Goal: Book appointment/travel/reservation

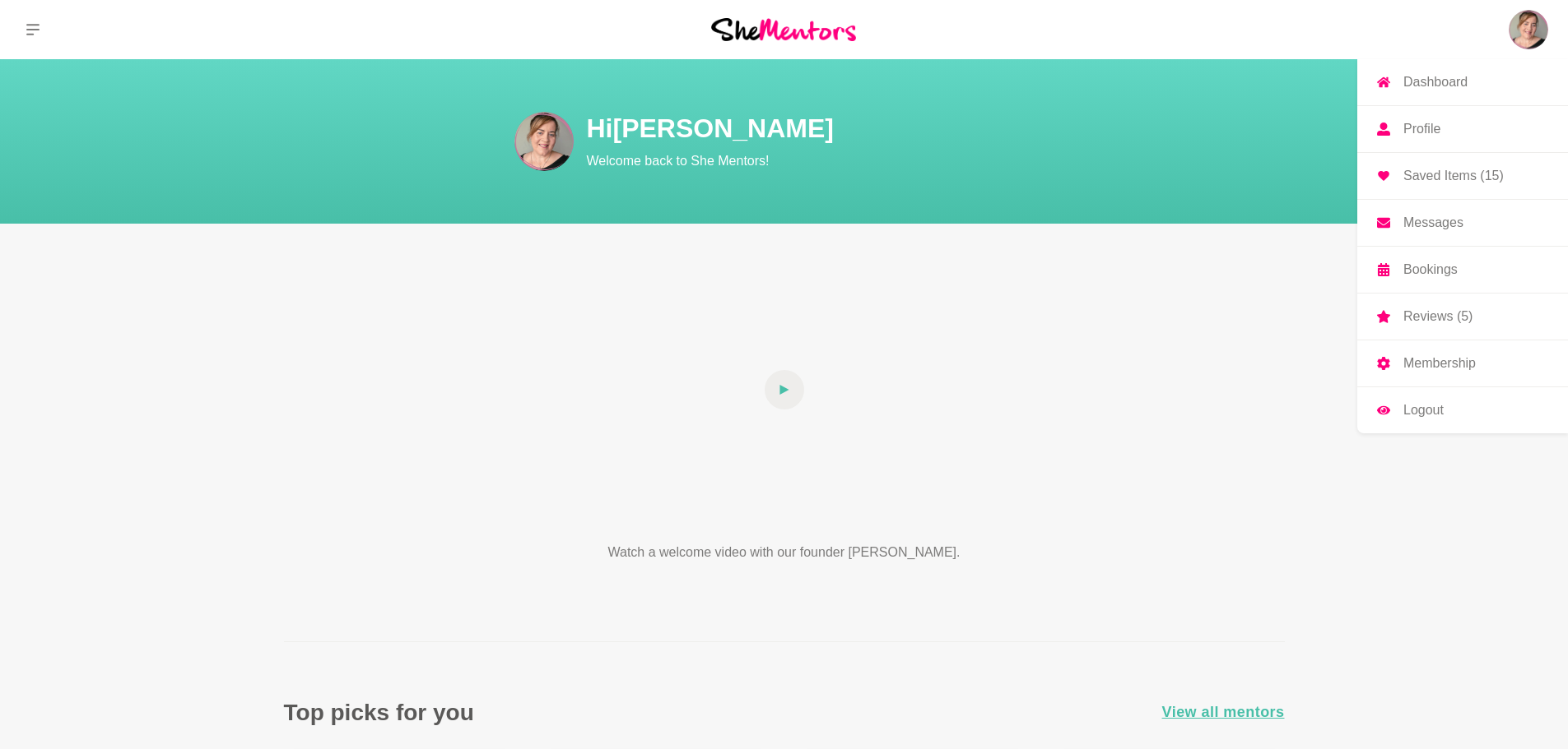
click at [1535, 36] on img at bounding box center [1529, 30] width 39 height 39
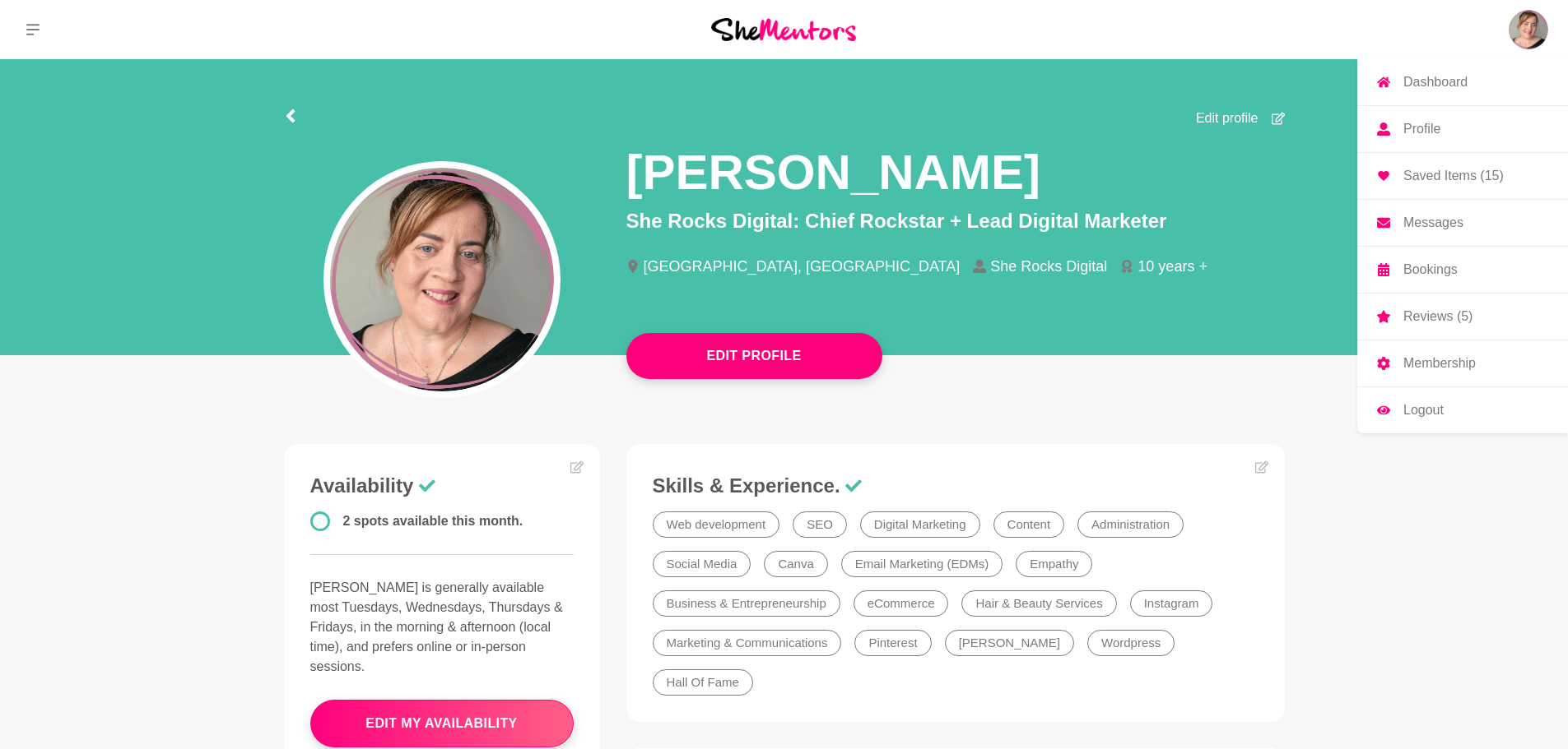
click at [1448, 194] on link "Saved Items (15)" at bounding box center [1463, 175] width 211 height 46
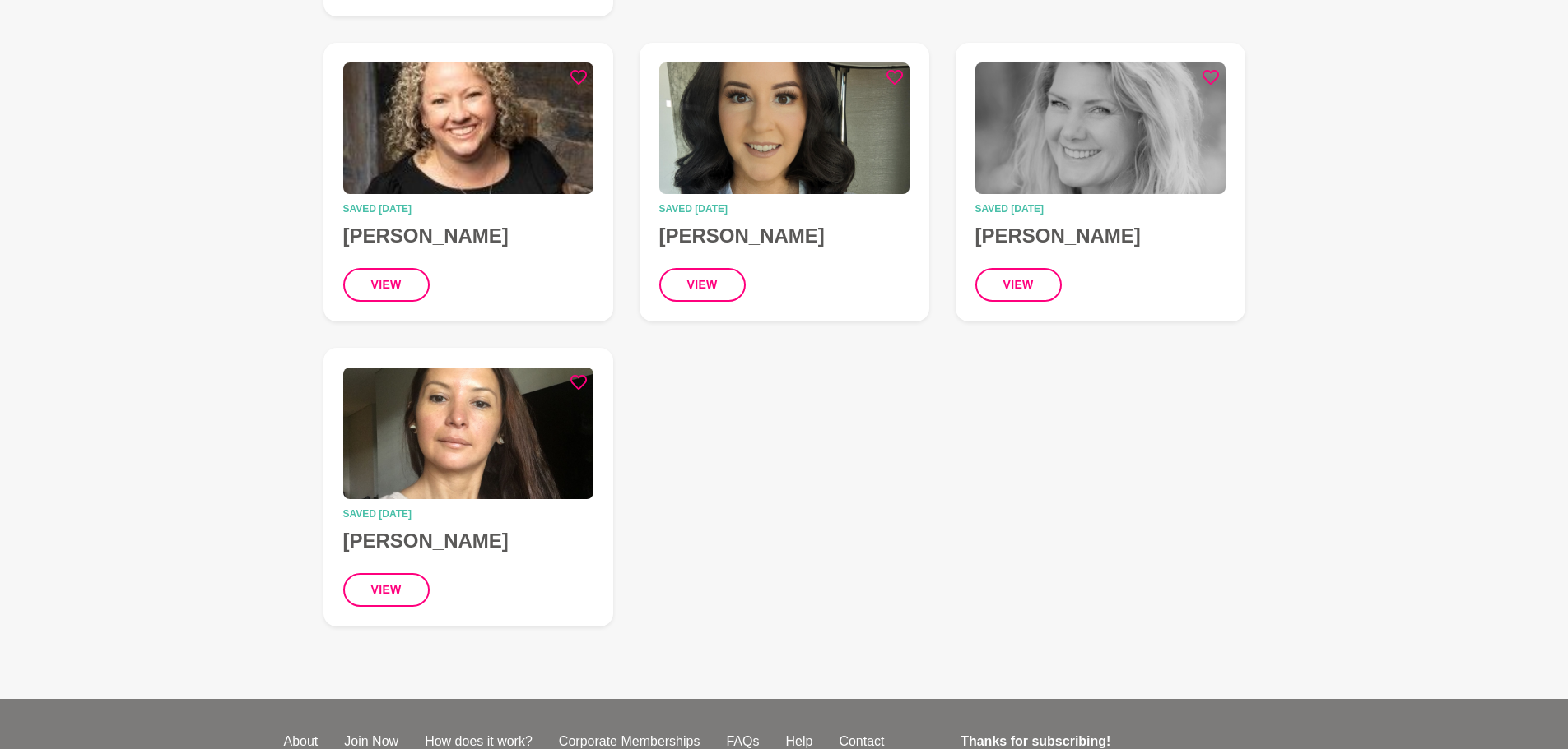
scroll to position [1152, 0]
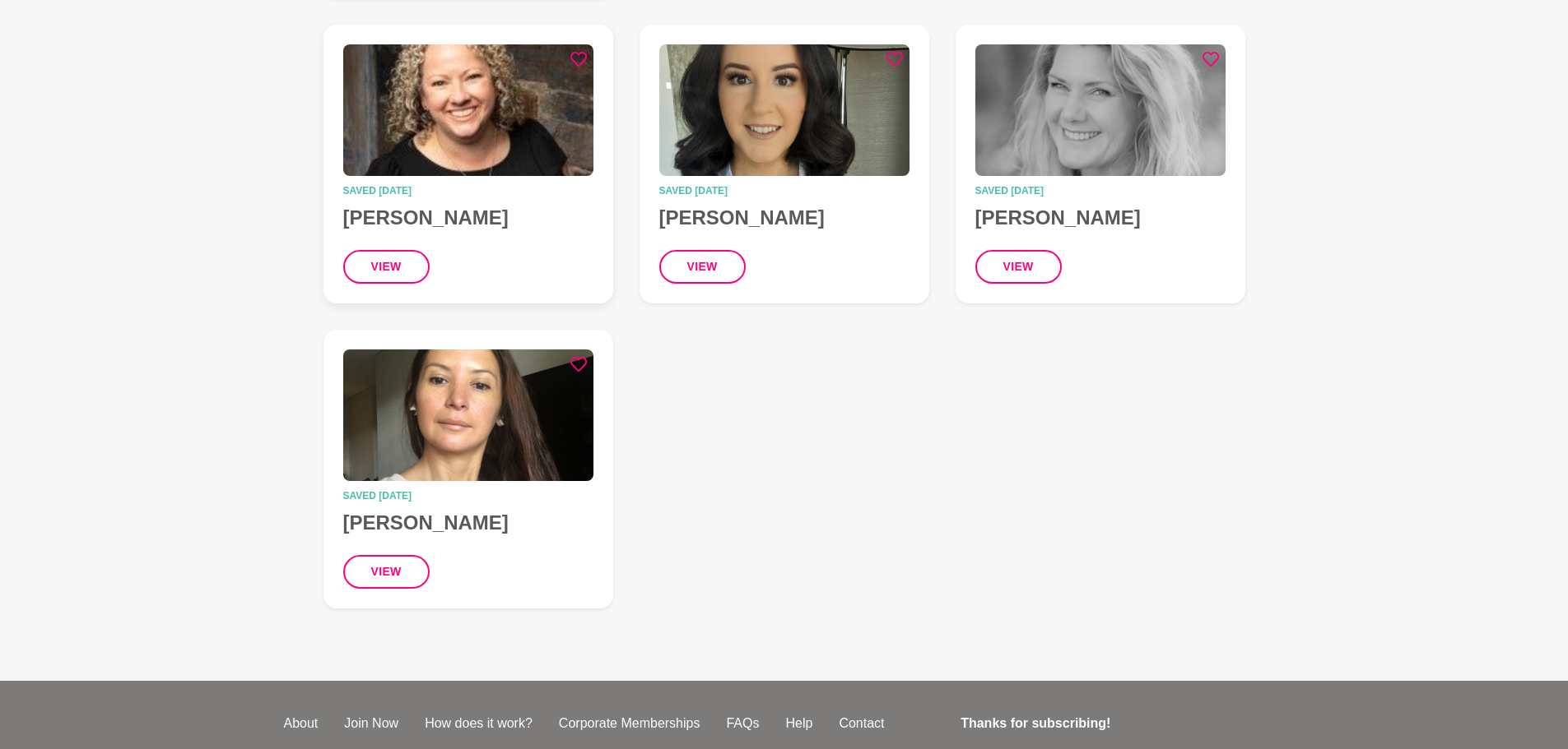
click at [442, 186] on time "Saved [DATE]" at bounding box center [469, 190] width 250 height 10
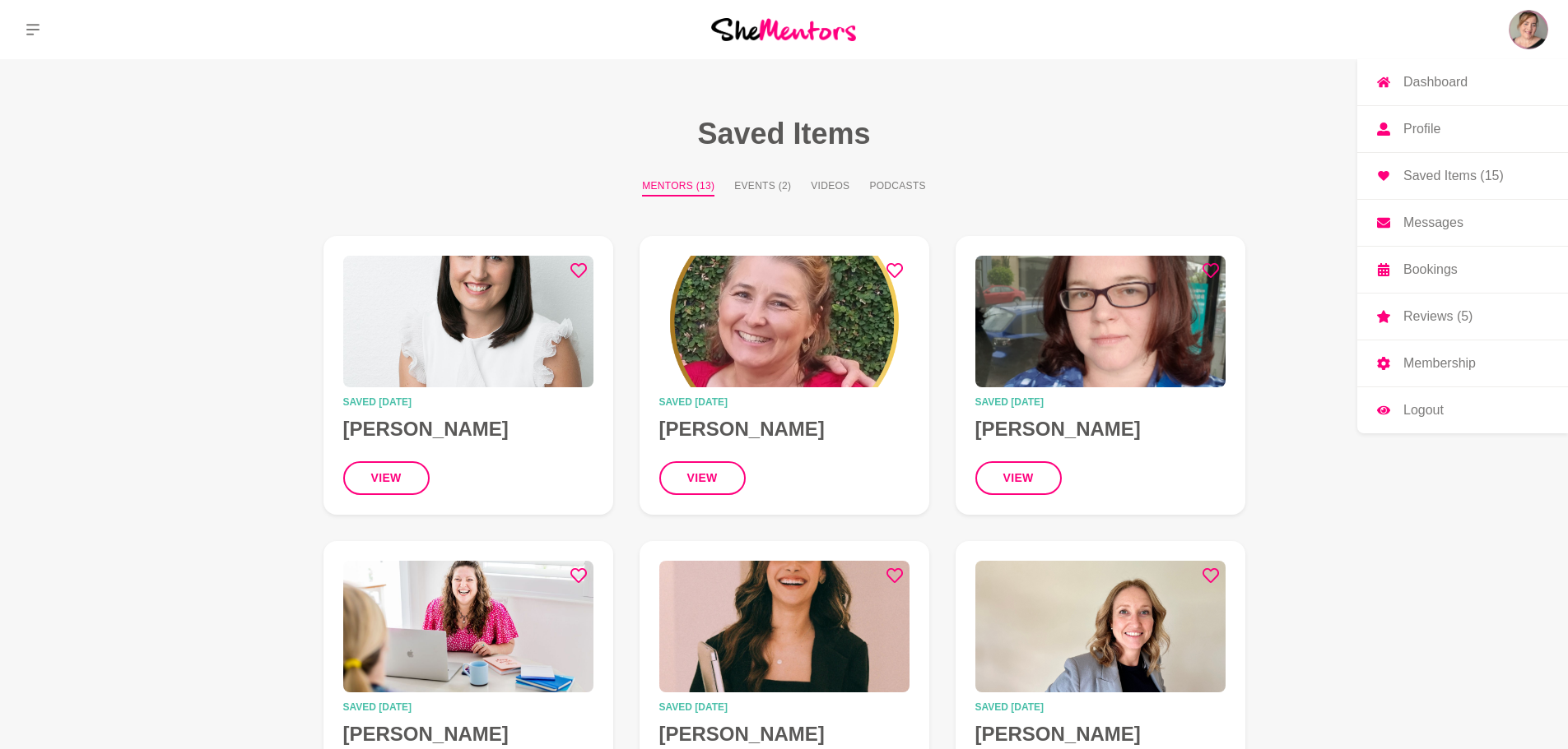
click at [1434, 82] on p "Dashboard" at bounding box center [1435, 82] width 64 height 13
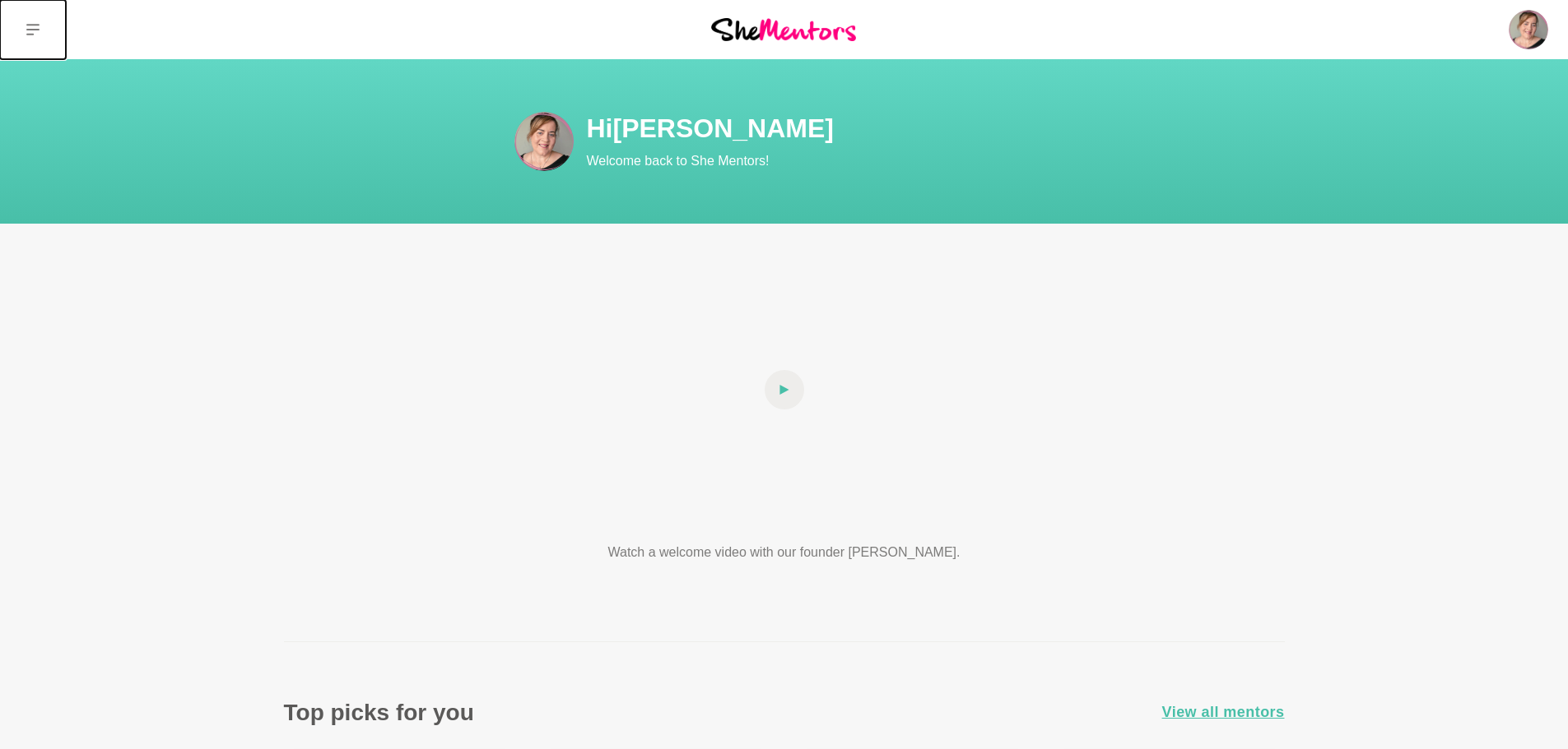
click at [29, 29] on icon at bounding box center [33, 30] width 13 height 11
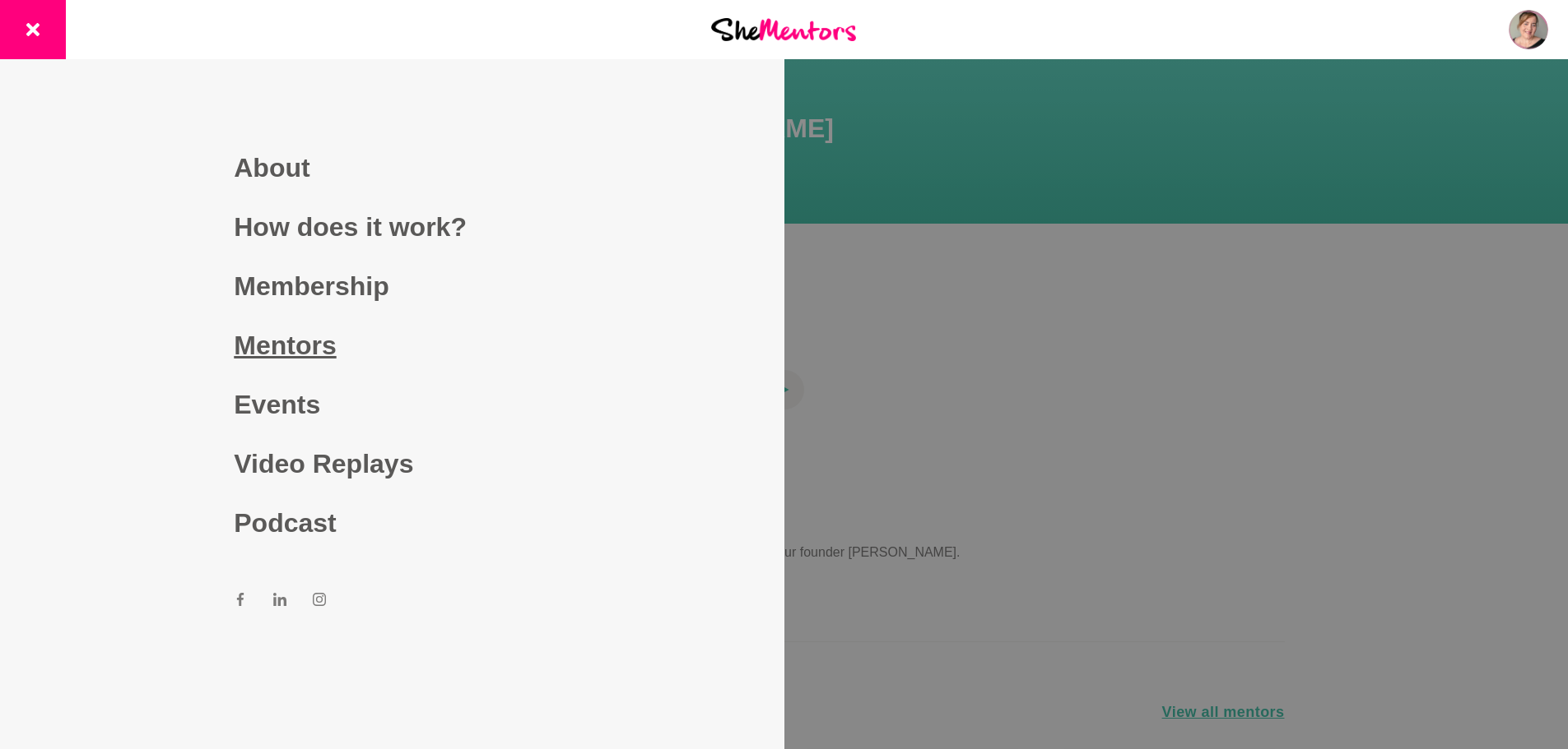
click at [326, 350] on link "Mentors" at bounding box center [391, 346] width 316 height 60
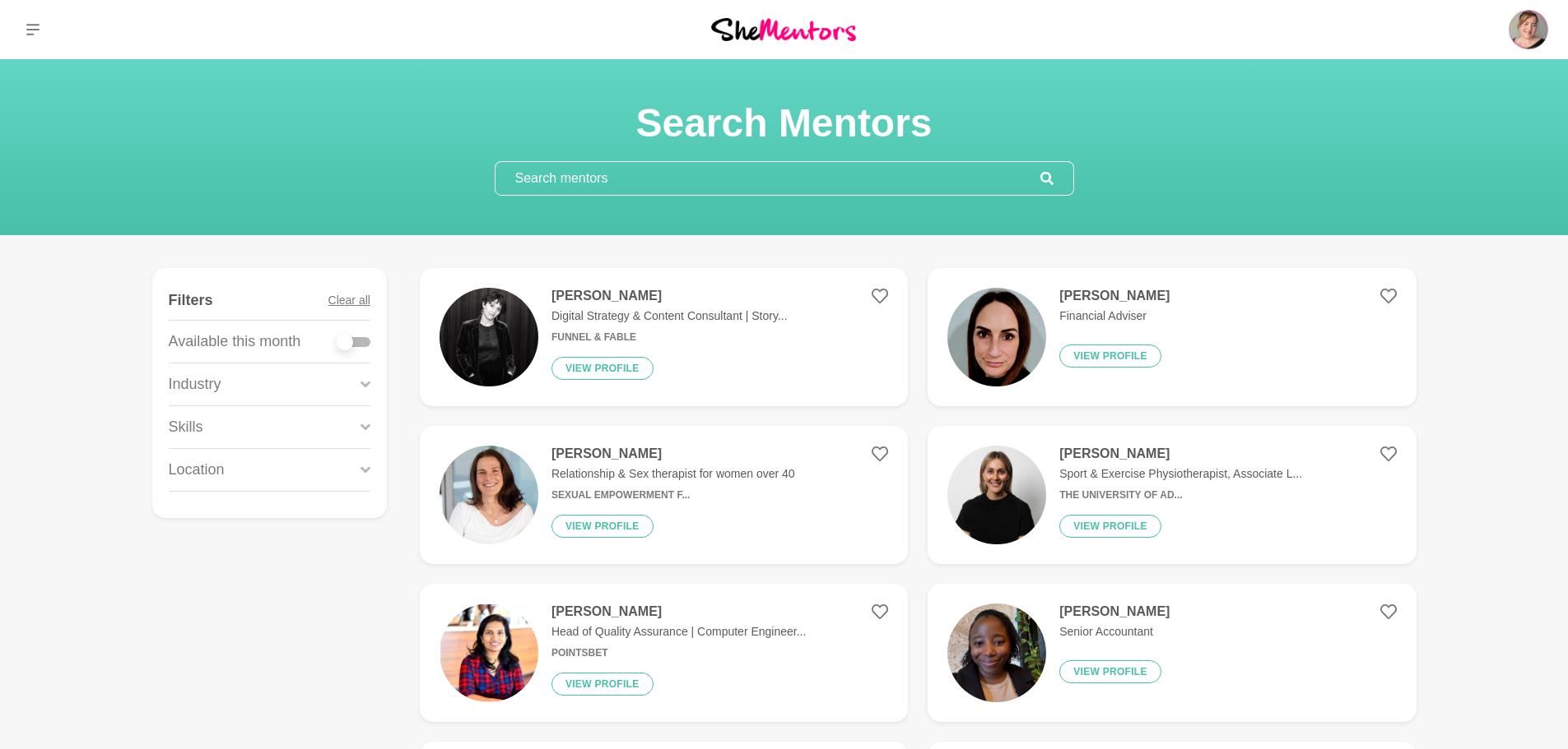
click at [245, 400] on div "Industry" at bounding box center [270, 384] width 202 height 42
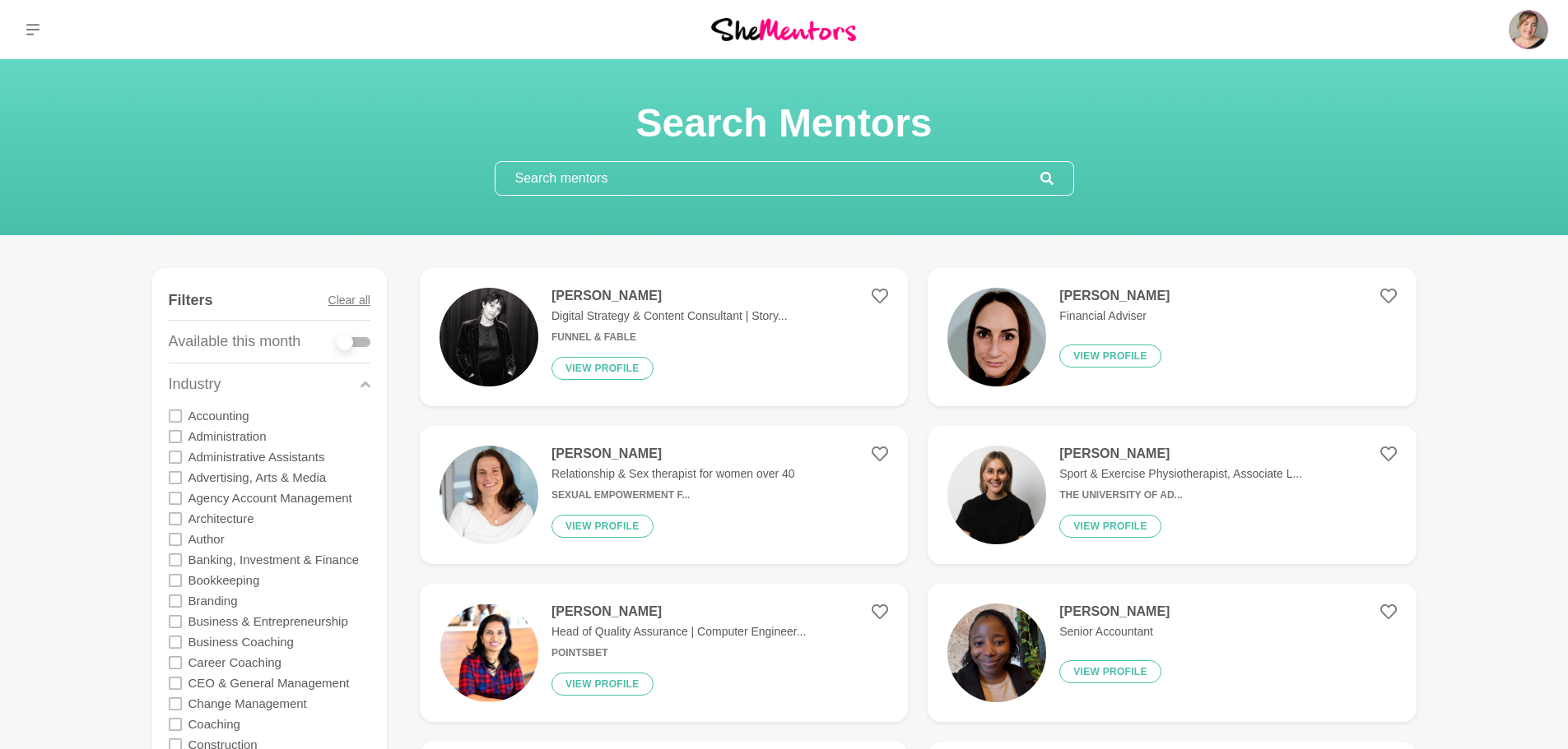
click at [245, 400] on div "Industry" at bounding box center [270, 384] width 202 height 42
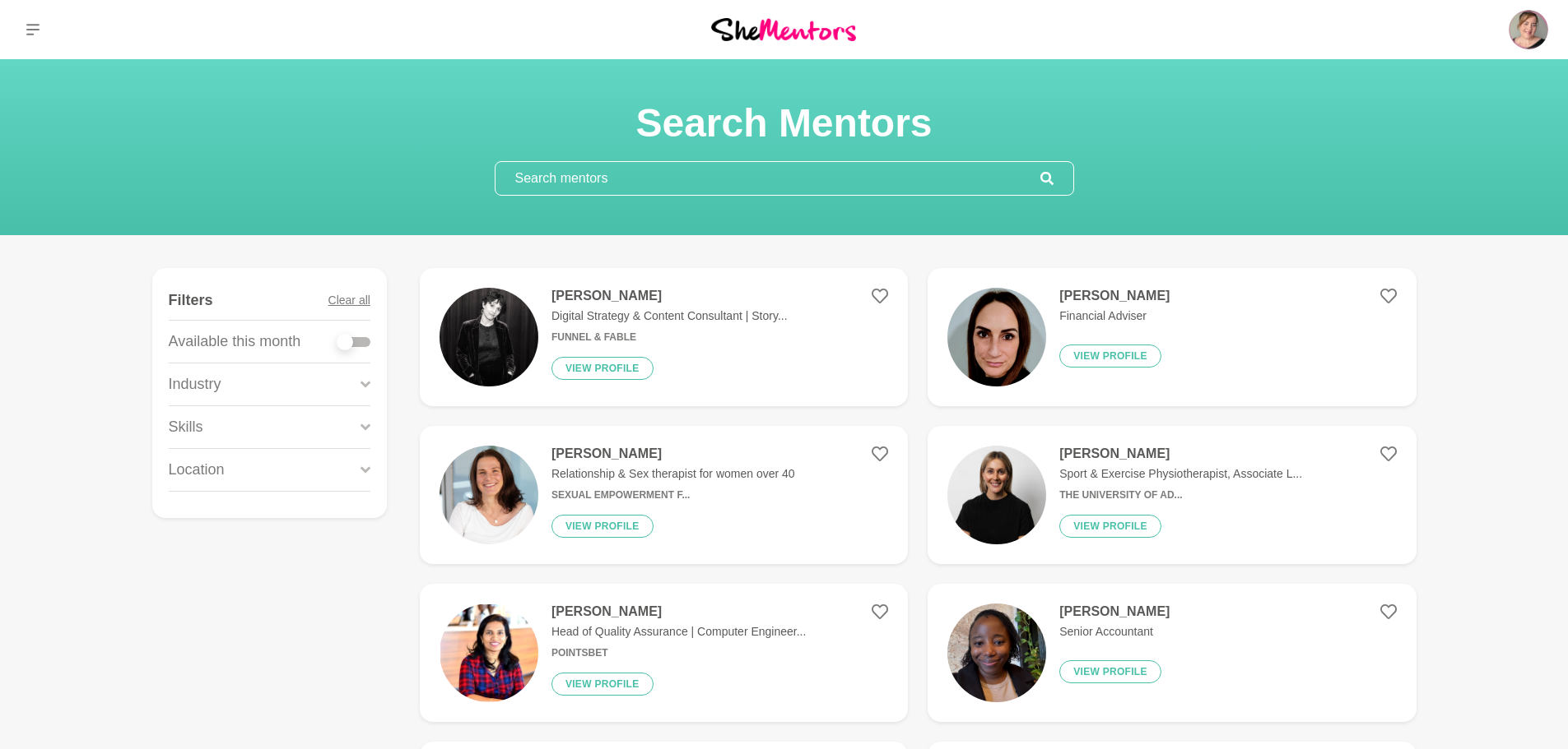
click at [246, 423] on div "Skills" at bounding box center [270, 427] width 202 height 42
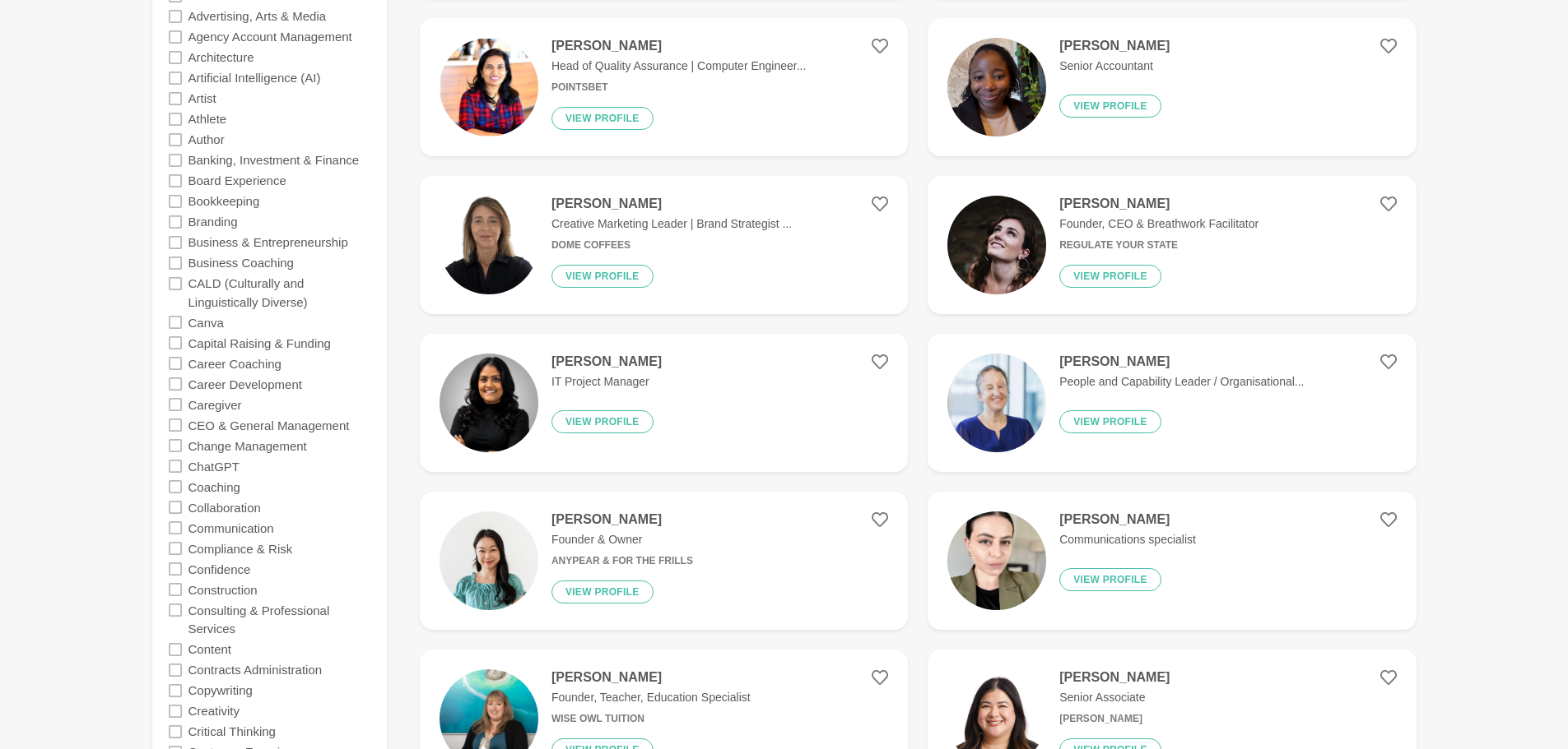
scroll to position [576, 0]
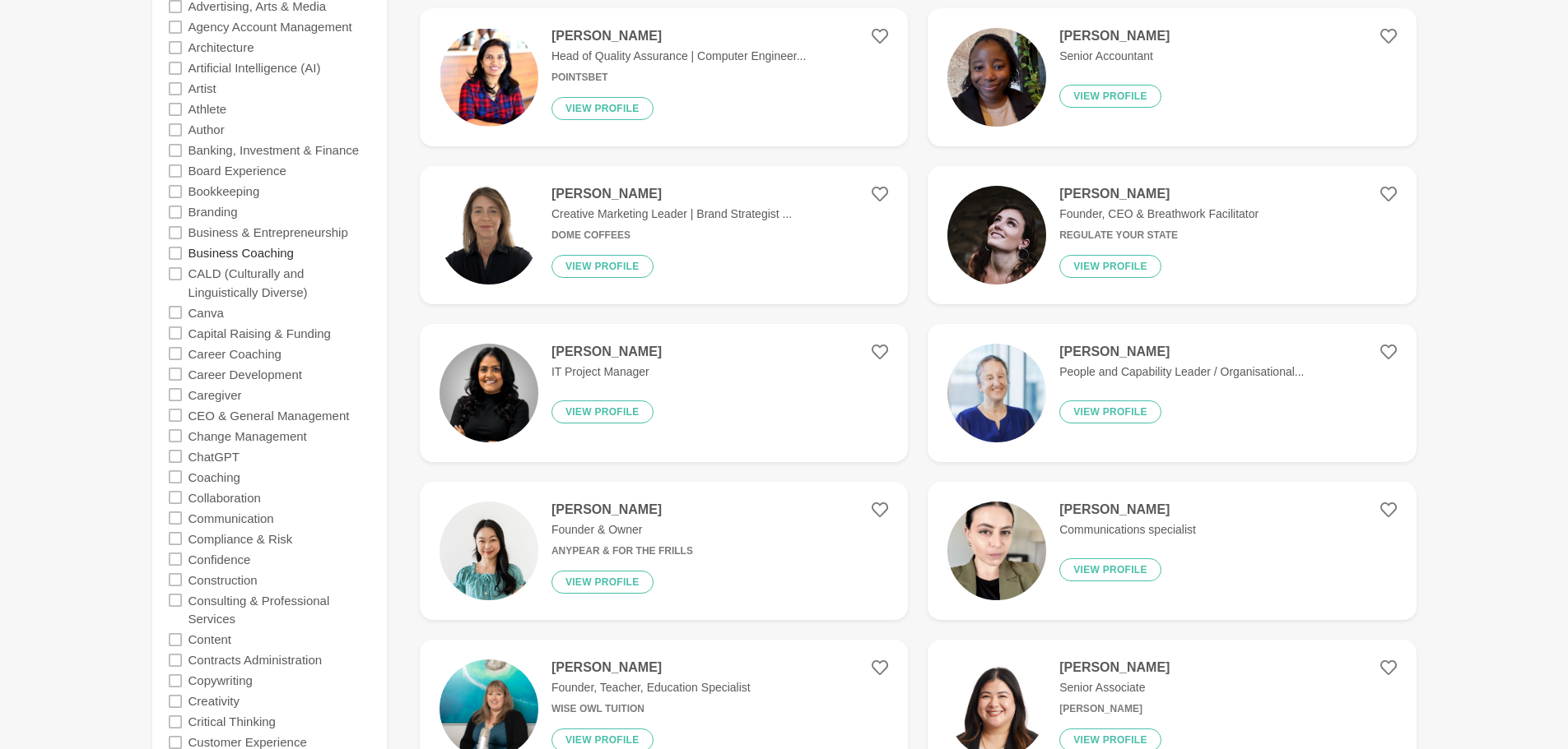
click at [278, 252] on label "Business Coaching" at bounding box center [241, 253] width 105 height 21
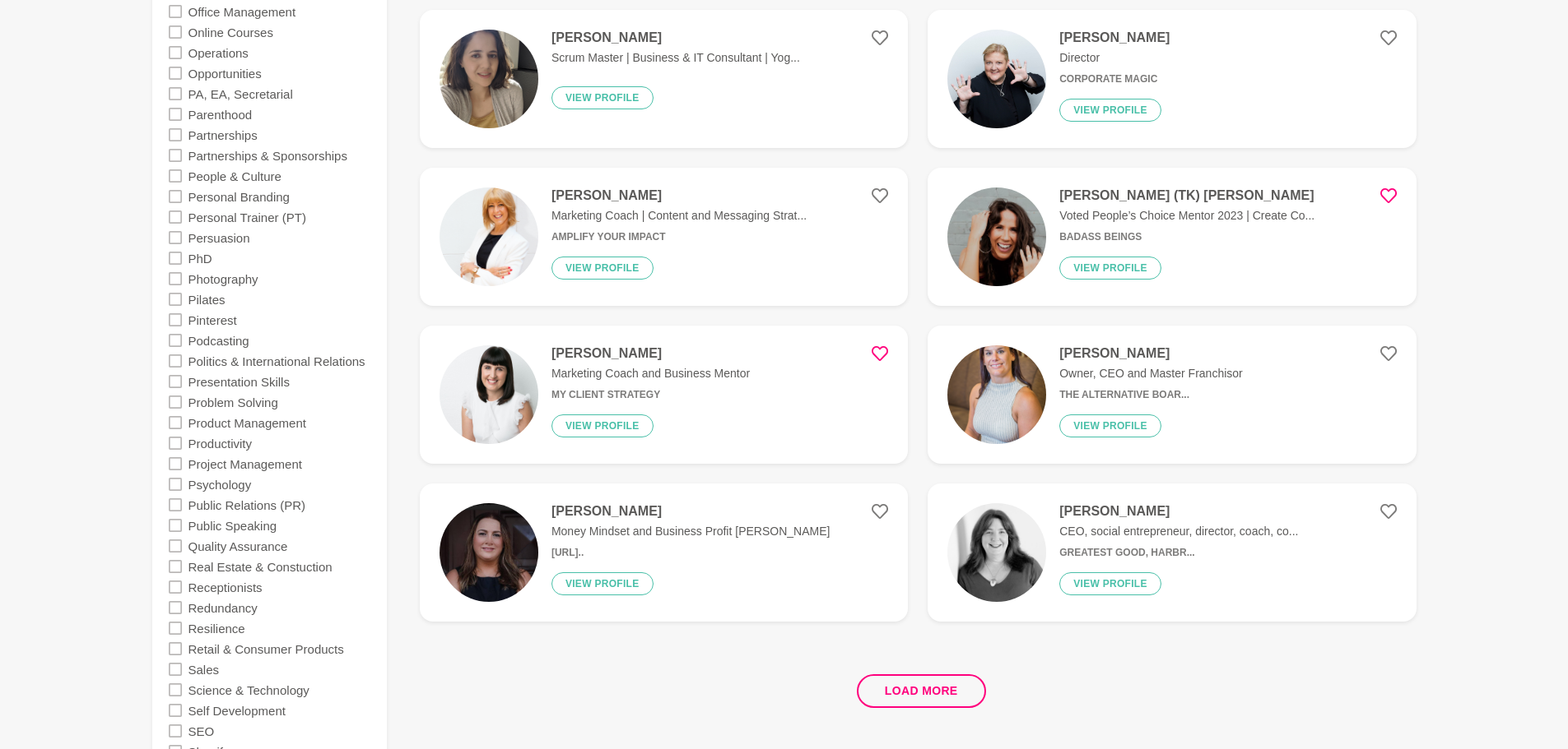
scroll to position [2879, 0]
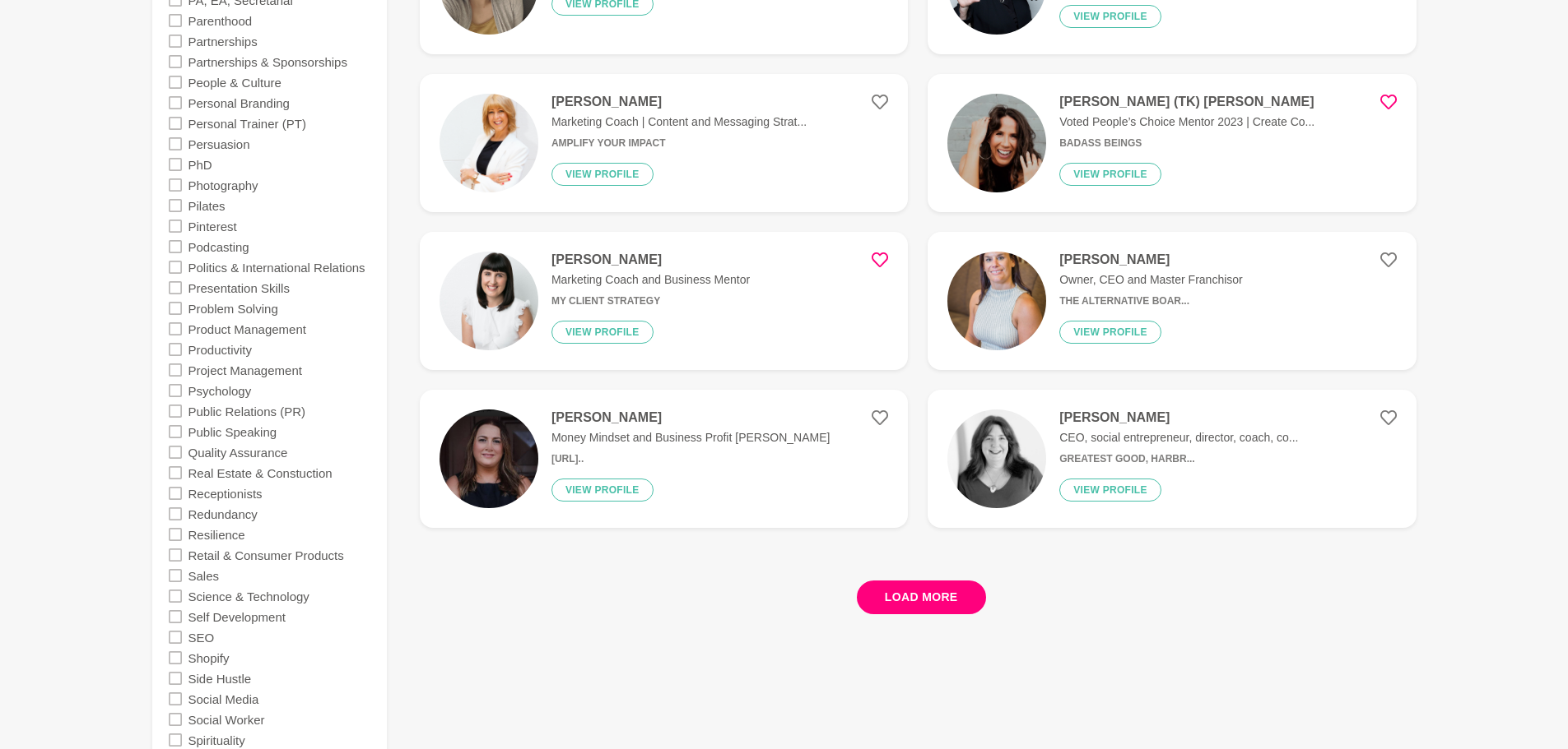
click at [960, 590] on button "Load more" at bounding box center [921, 598] width 129 height 34
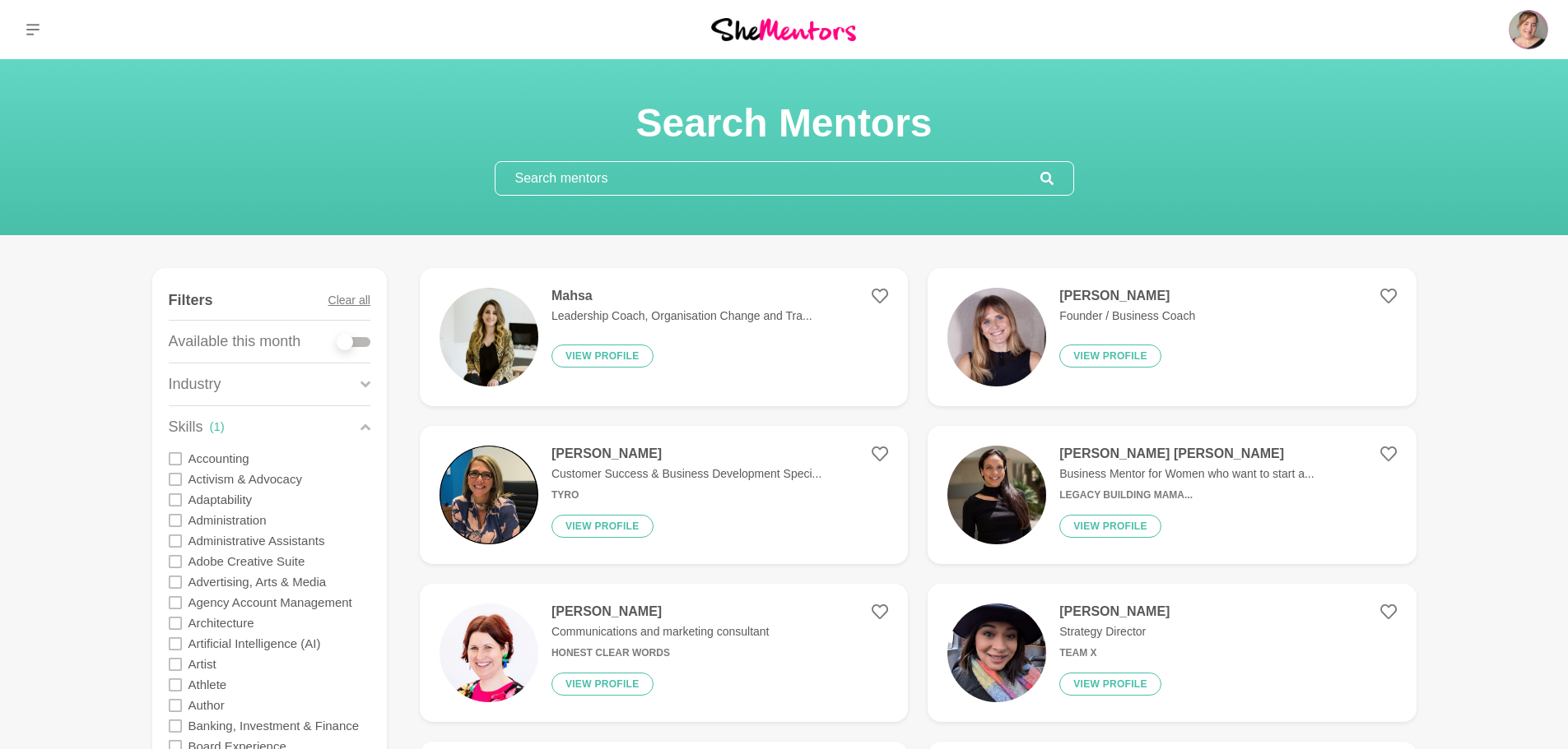
click at [577, 185] on input "text" at bounding box center [768, 178] width 545 height 33
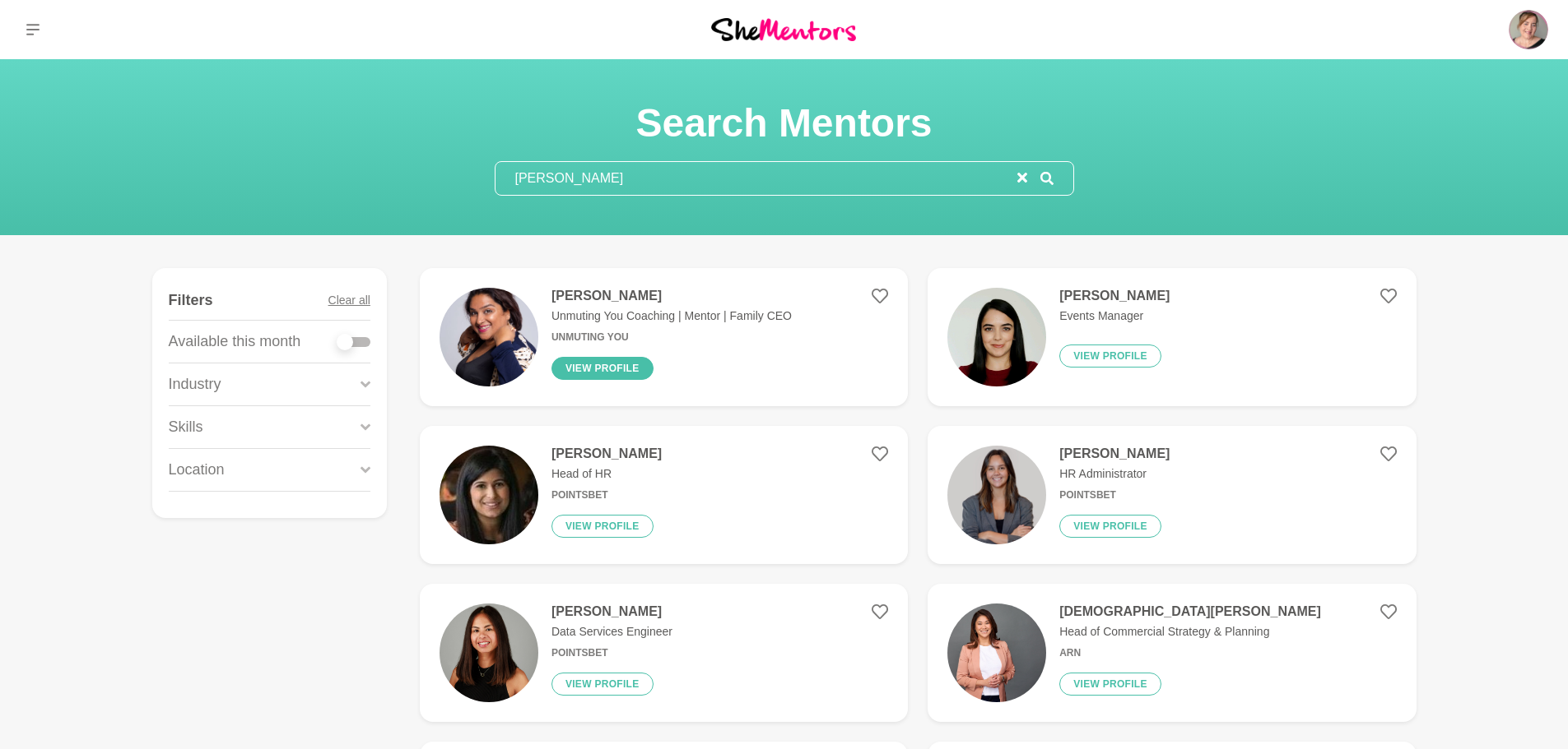
type input "[PERSON_NAME]"
click at [611, 374] on button "View profile" at bounding box center [602, 368] width 102 height 23
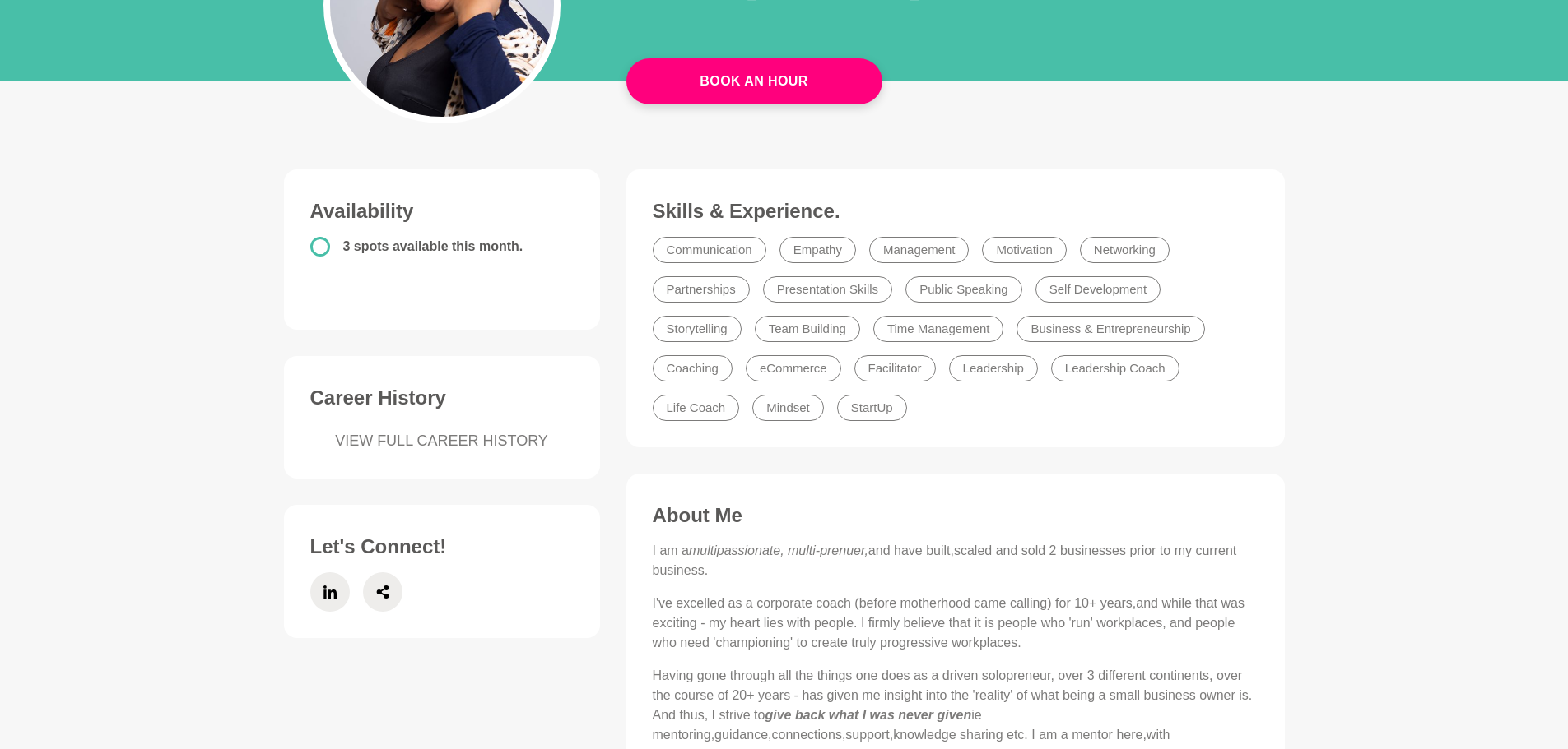
scroll to position [247, 0]
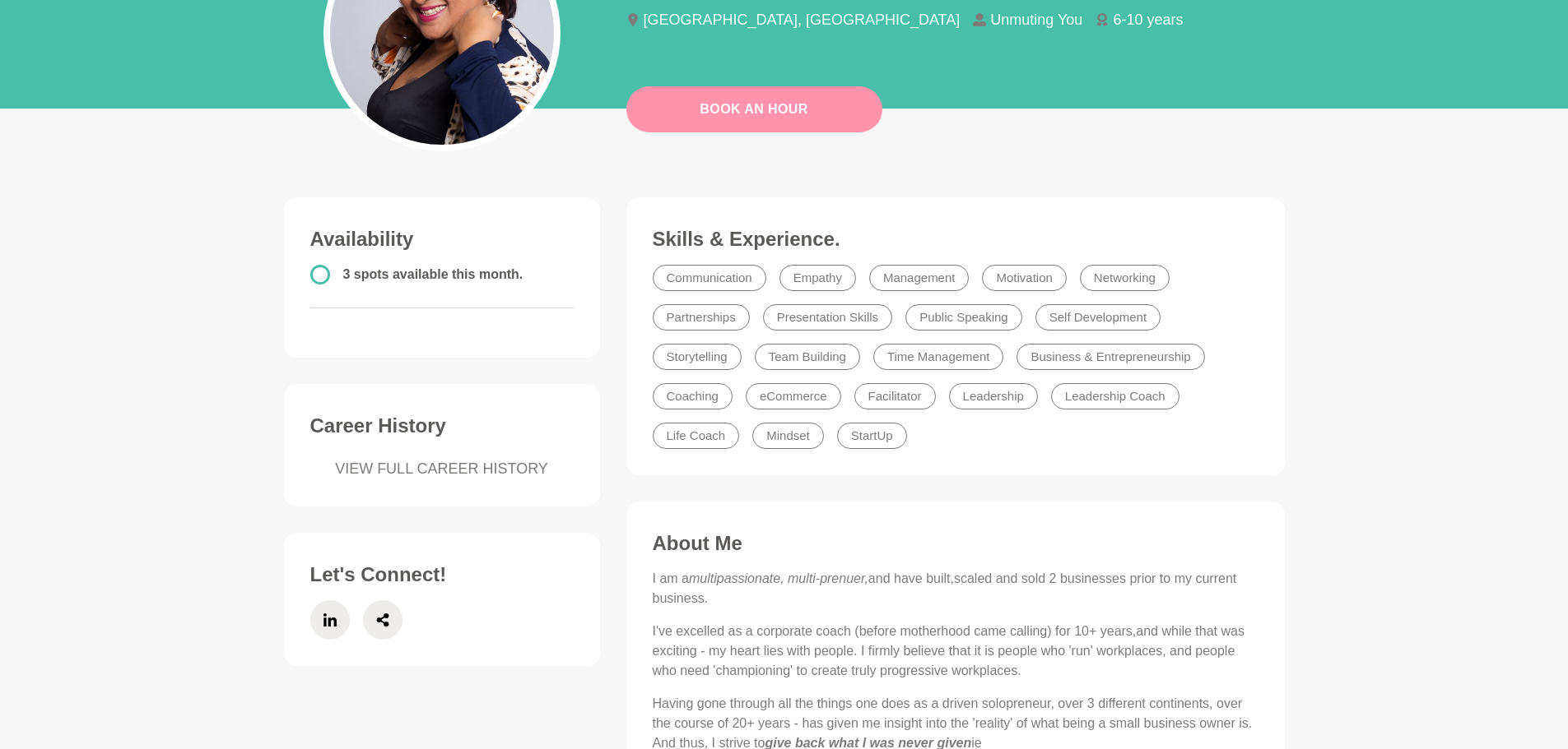
click at [825, 116] on link "Book An Hour" at bounding box center [754, 109] width 256 height 46
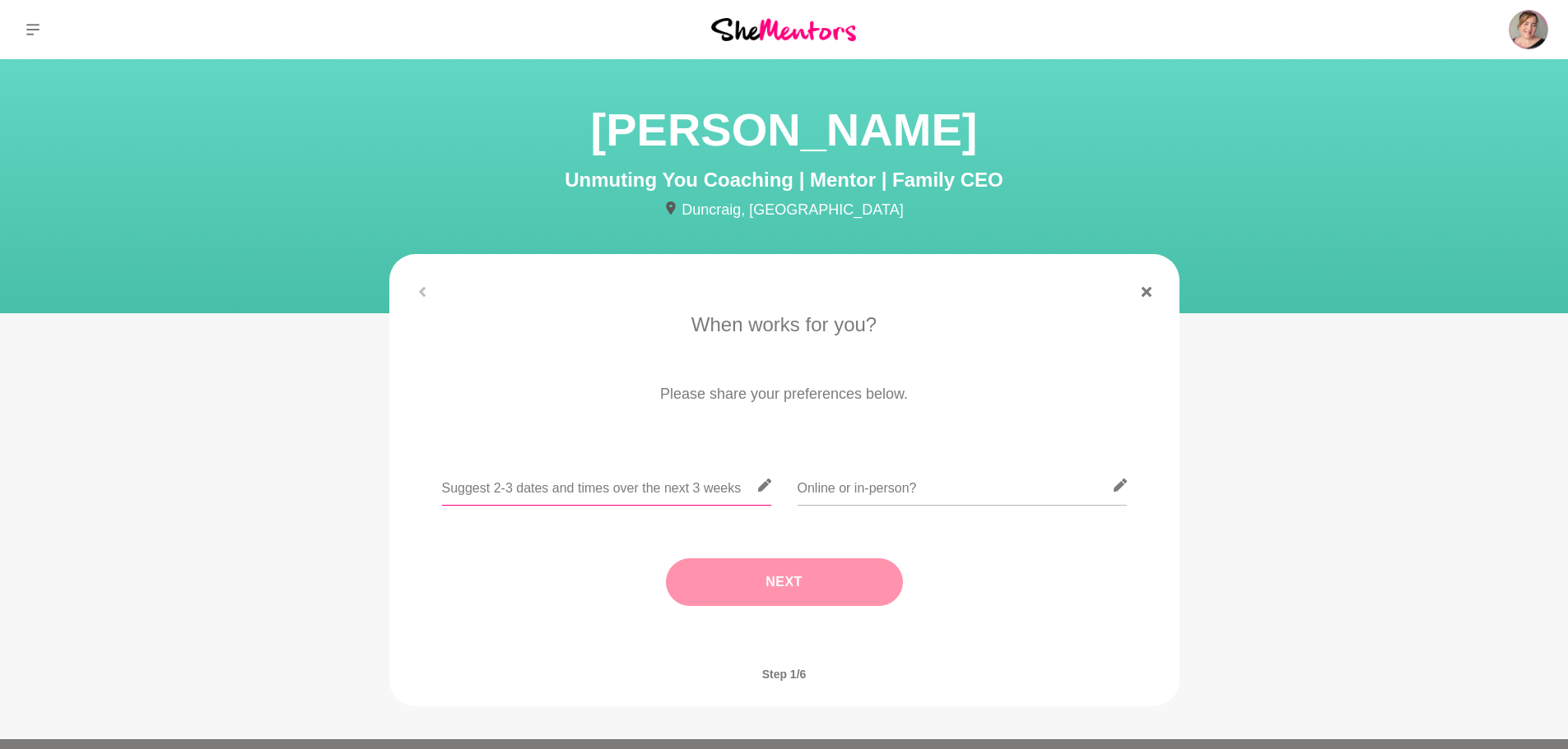
click at [698, 495] on input "text" at bounding box center [607, 485] width 329 height 40
type input "What works for you or do you have a booking calendar?"
type input "Online"
click at [793, 594] on button "Next" at bounding box center [785, 582] width 237 height 48
click at [735, 493] on input "text" at bounding box center [784, 485] width 329 height 40
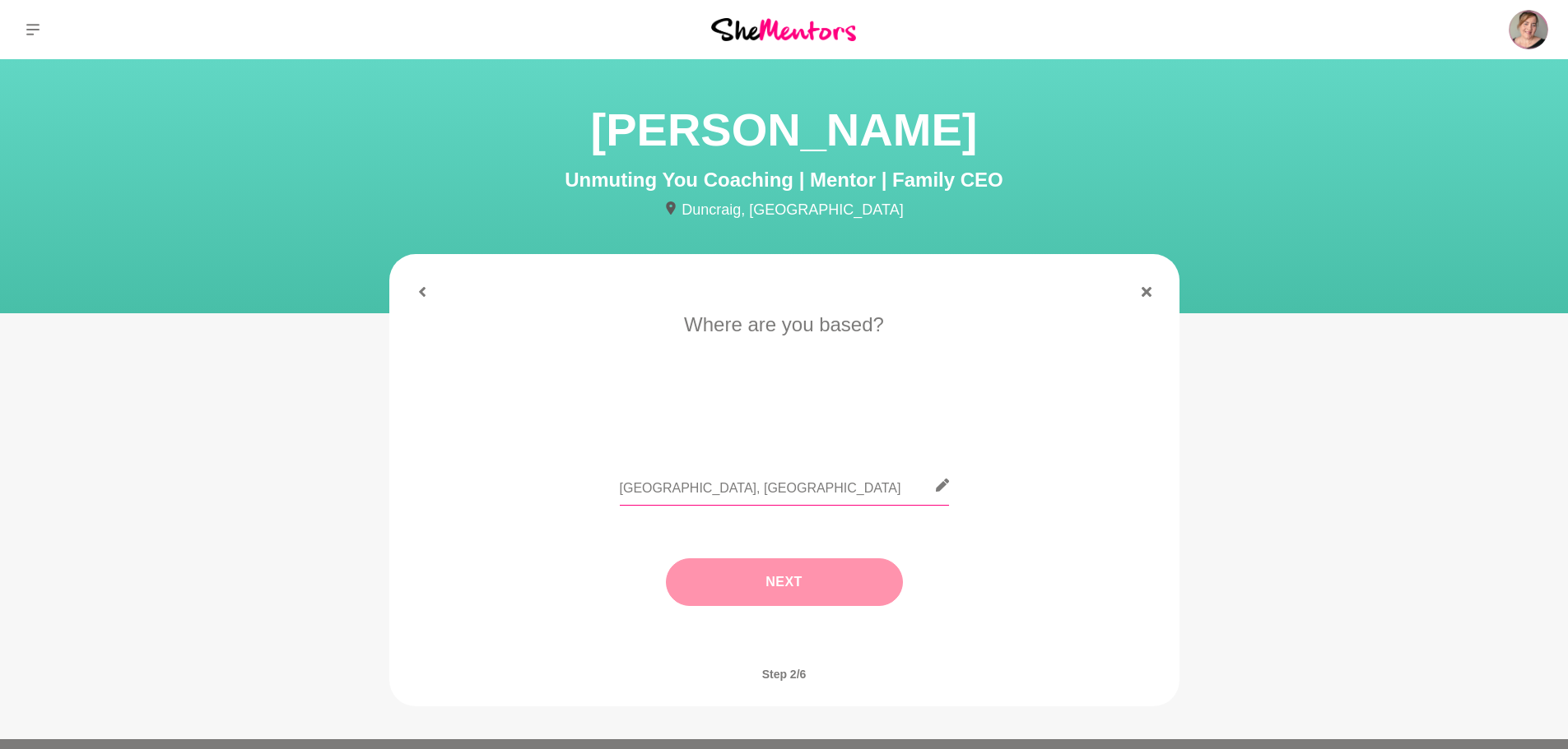
type input "[GEOGRAPHIC_DATA], [GEOGRAPHIC_DATA]"
click at [795, 585] on button "Next" at bounding box center [785, 582] width 237 height 48
click at [854, 414] on li "I need tips" at bounding box center [849, 416] width 85 height 26
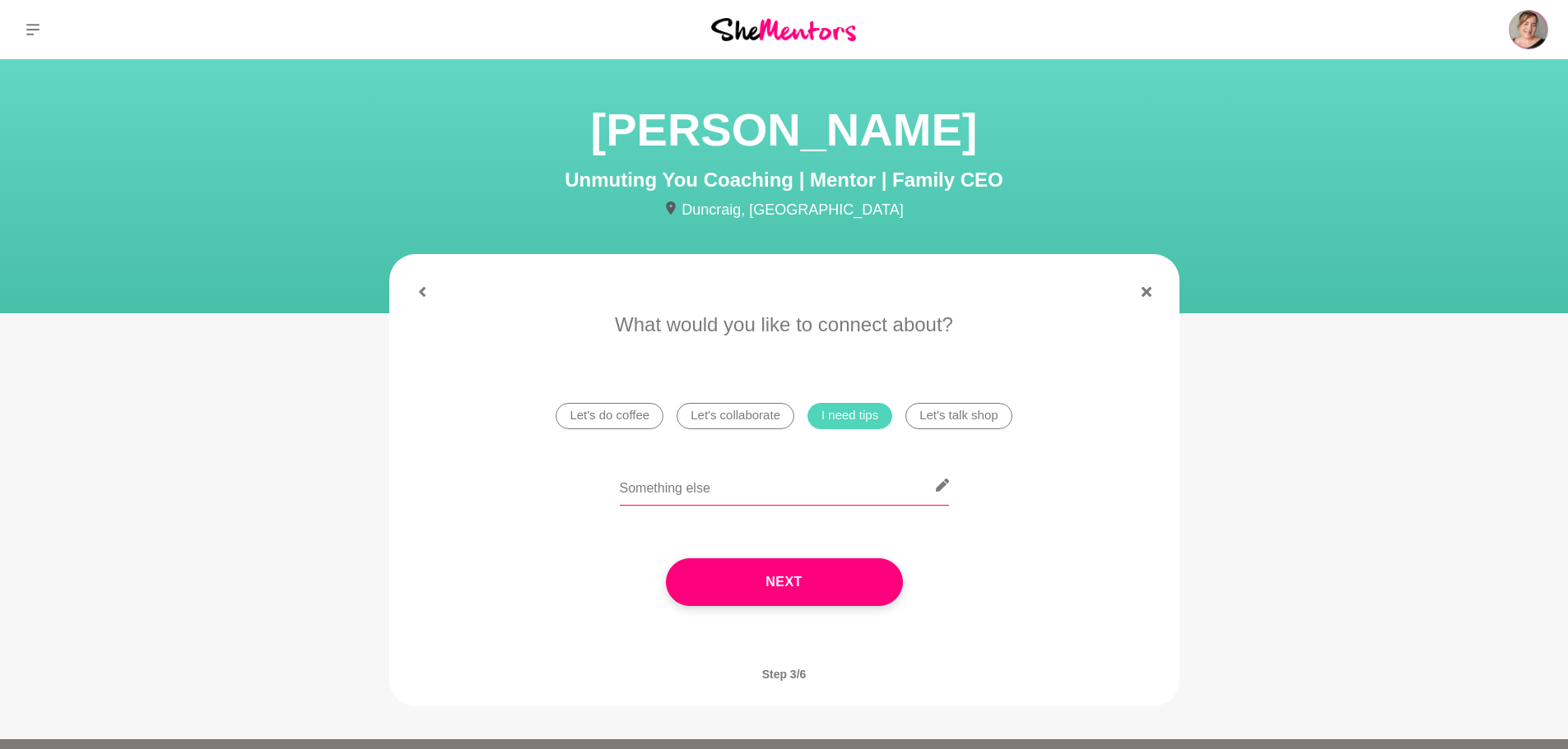
click at [883, 484] on input "text" at bounding box center [784, 485] width 329 height 40
click at [866, 573] on button "Next" at bounding box center [785, 582] width 237 height 48
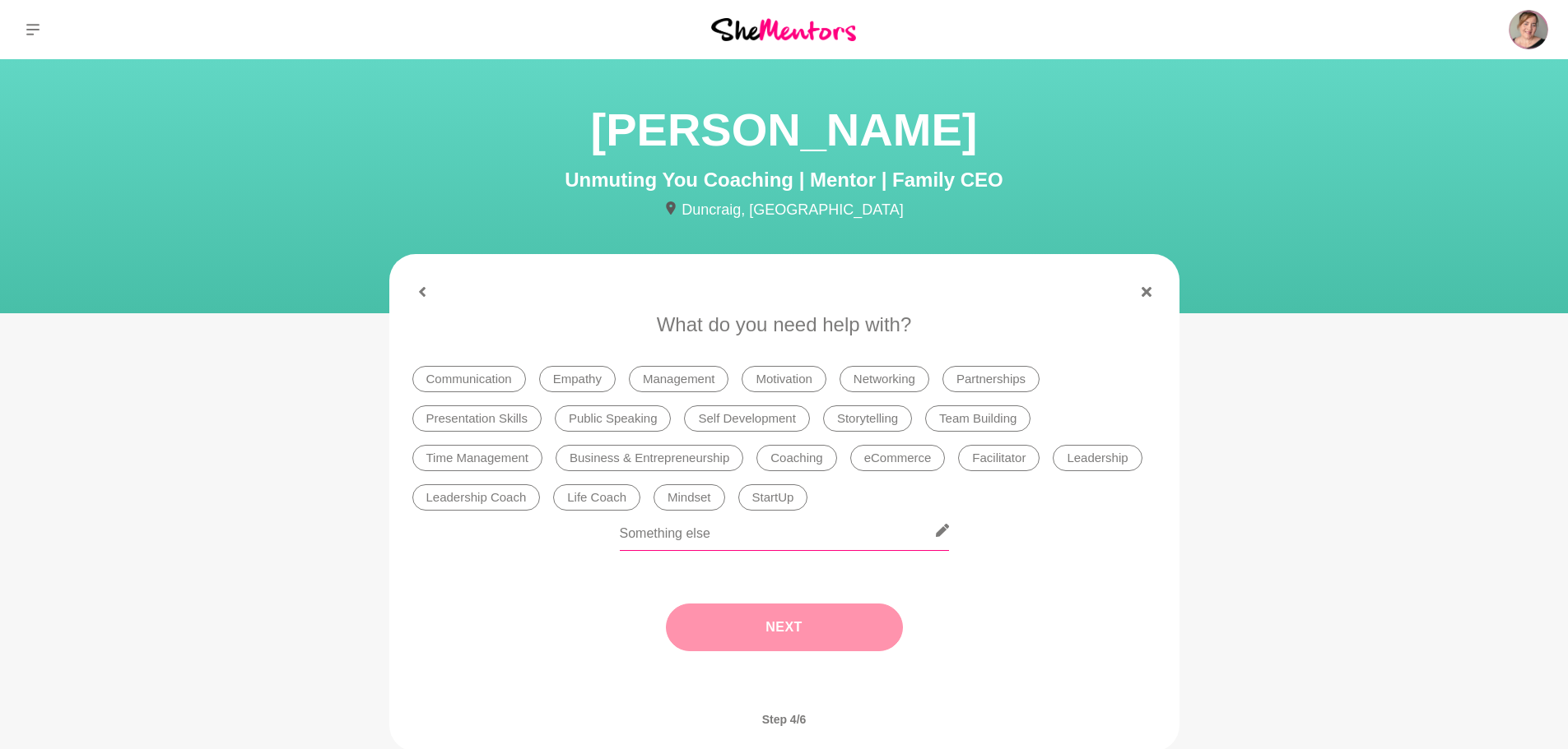
click at [808, 540] on input "text" at bounding box center [784, 531] width 329 height 40
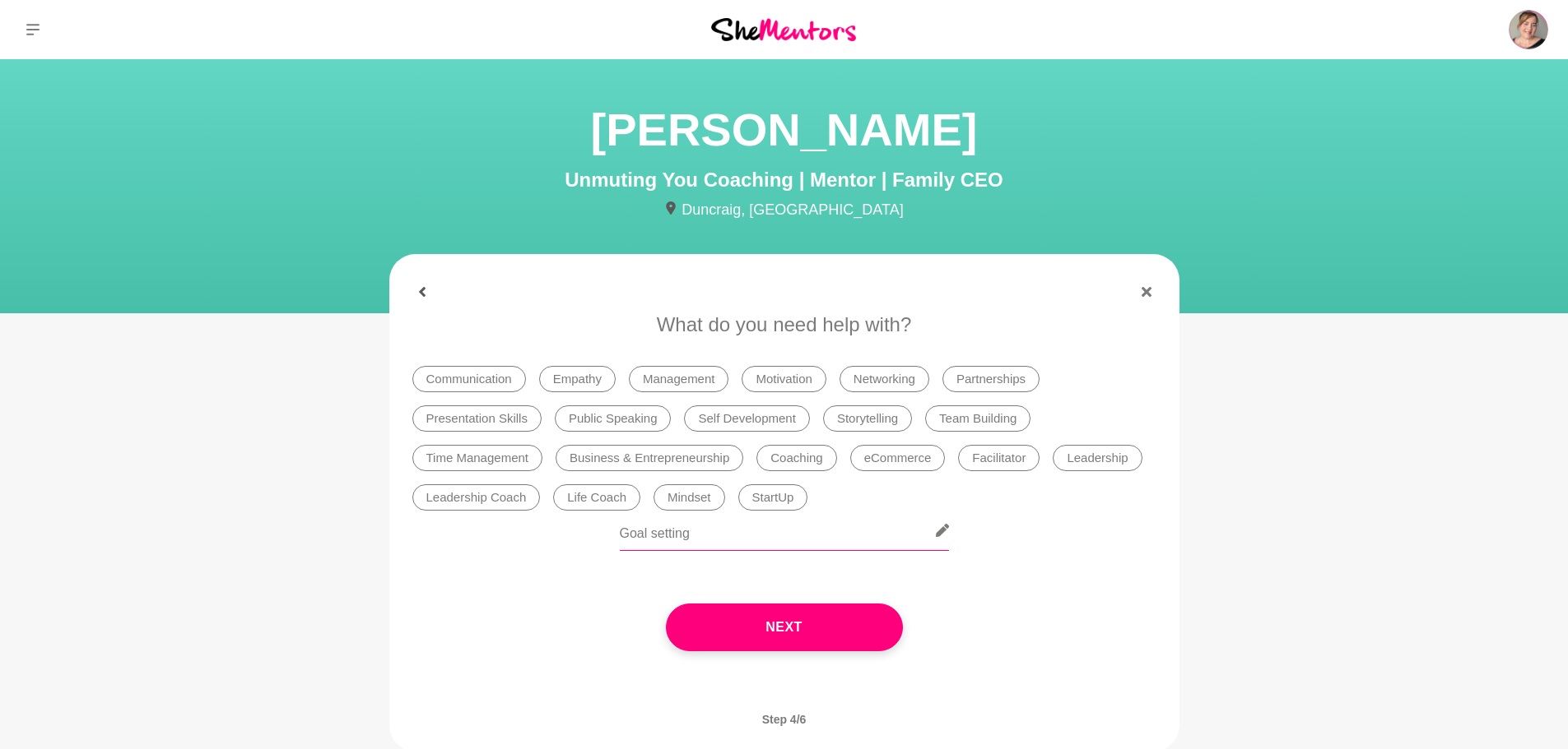
type input "Goal setting"
click at [424, 293] on icon at bounding box center [422, 292] width 10 height 10
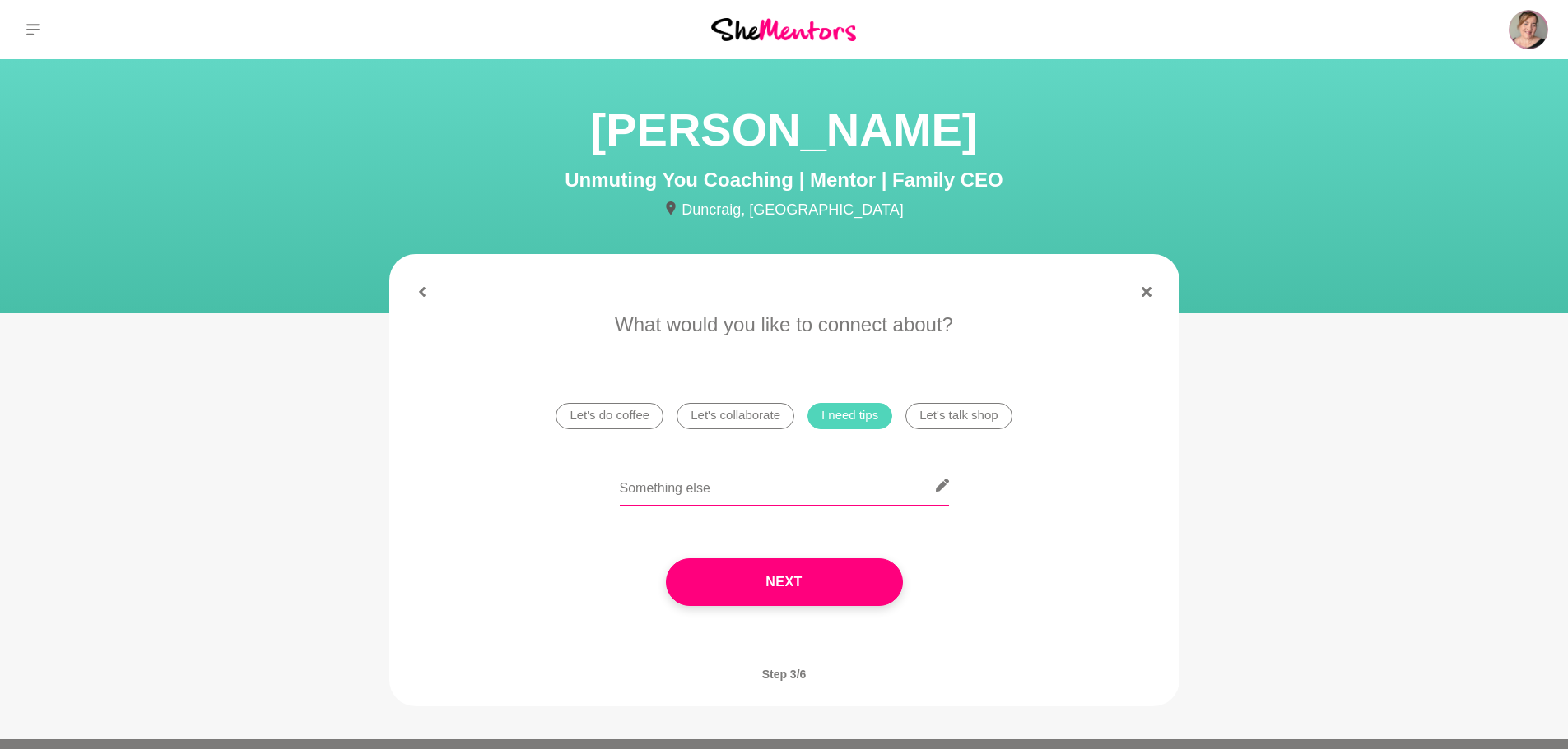
click at [879, 480] on input "text" at bounding box center [784, 485] width 329 height 40
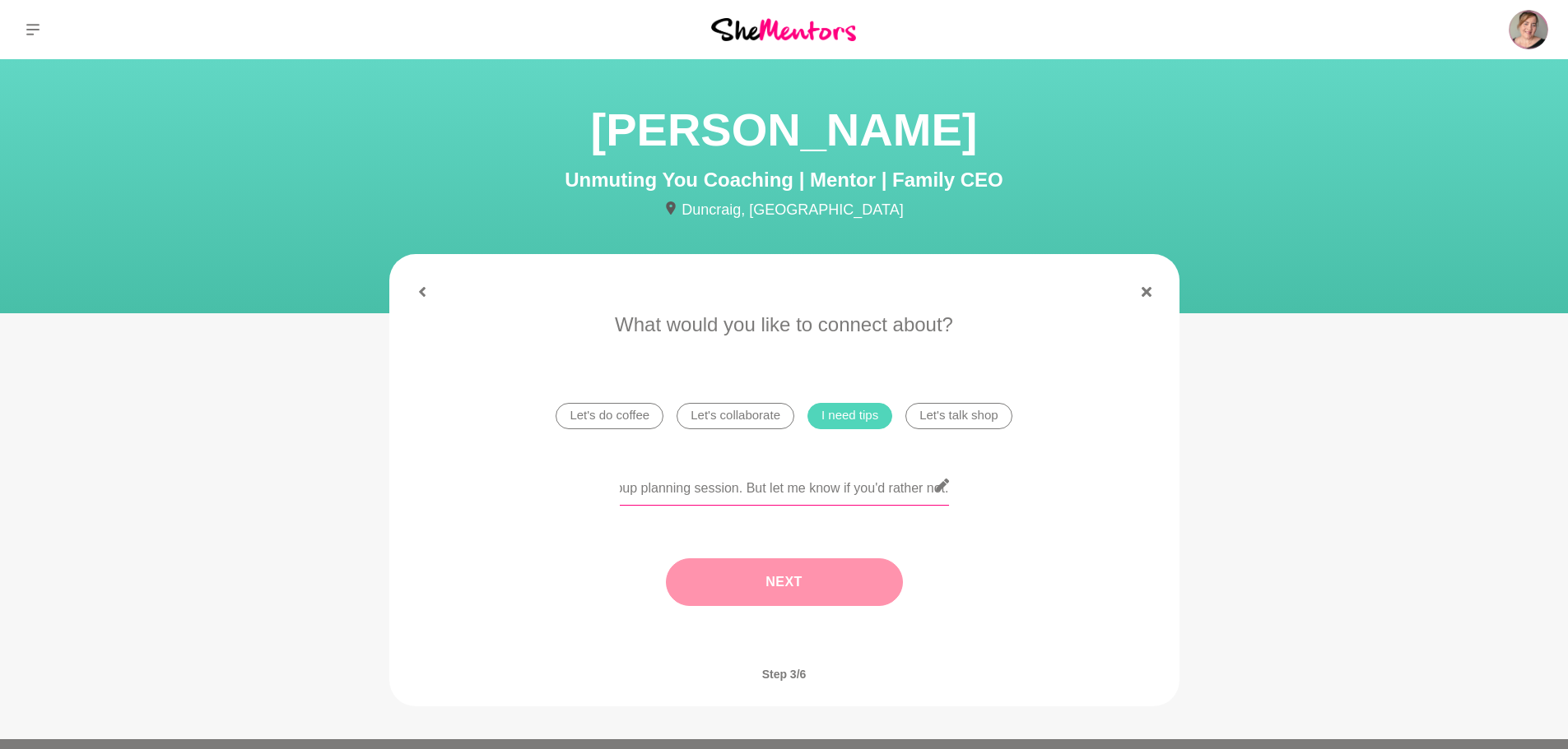
type input "Goal setting/planning. Is this an area you are comfortable with? I thought of y…"
click at [863, 583] on button "Next" at bounding box center [785, 582] width 237 height 48
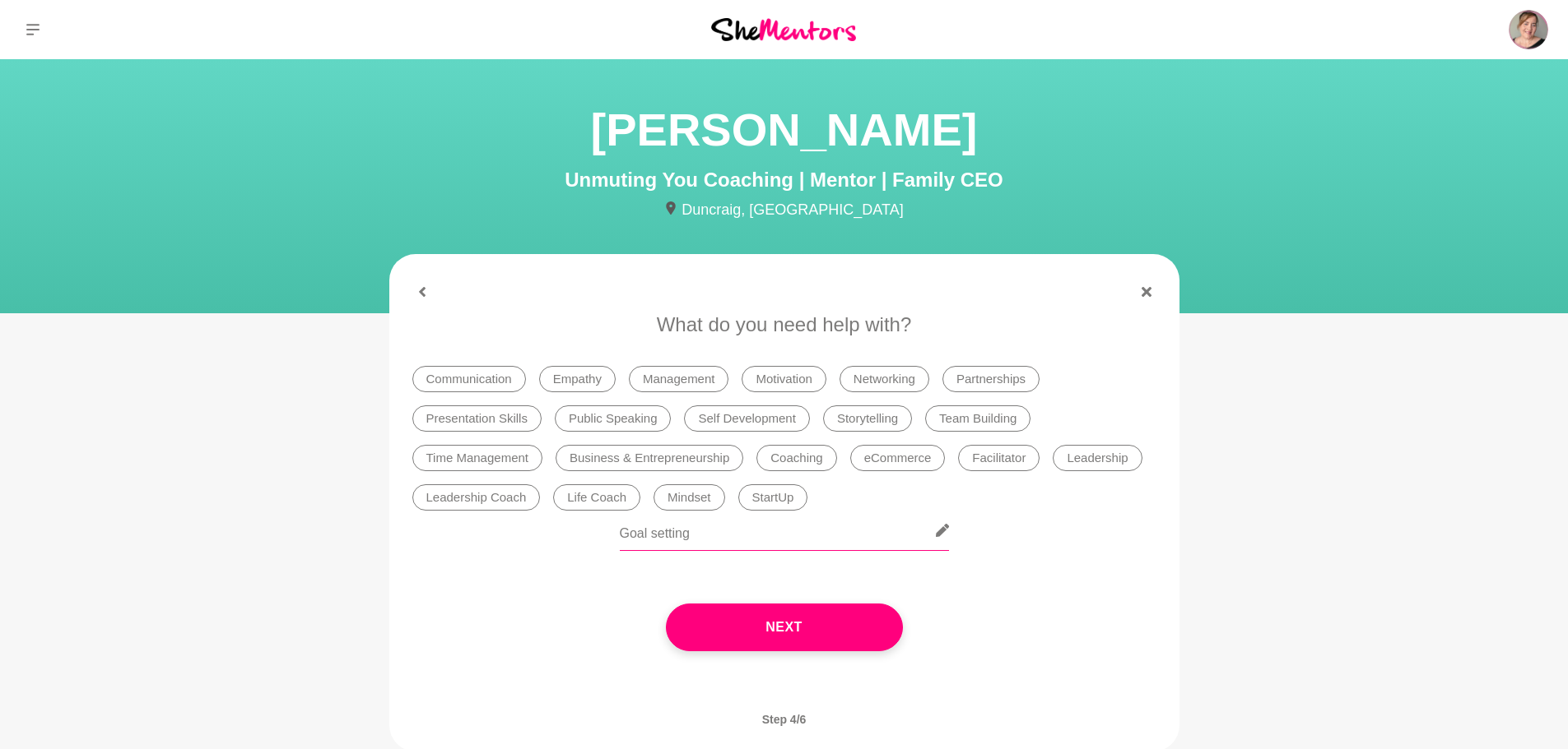
click at [834, 524] on input "Goal setting" at bounding box center [784, 531] width 329 height 40
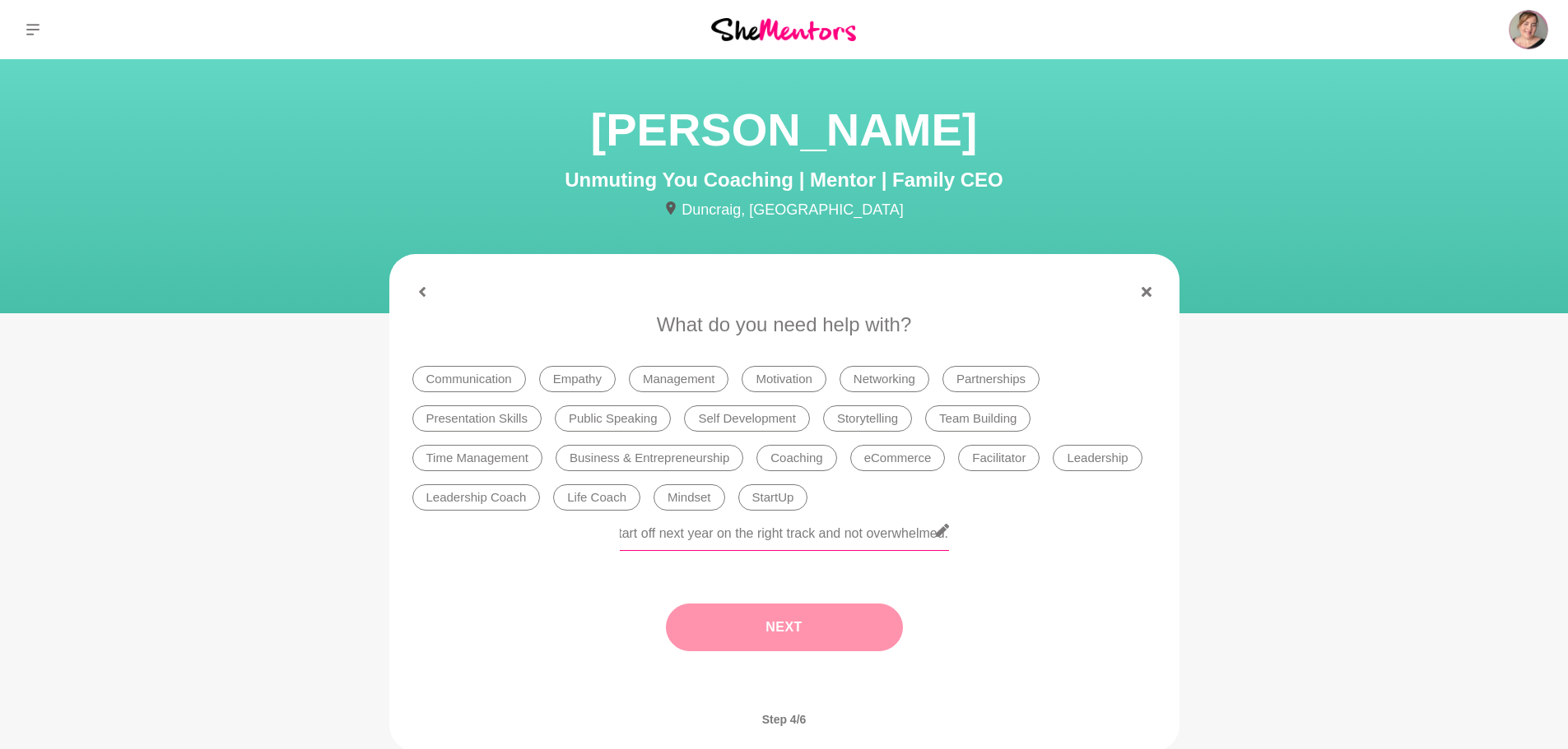
type input "Goal setting/planning. I think I have too many goals or perhaps I'm just breaki…"
click at [840, 631] on button "Next" at bounding box center [785, 627] width 237 height 48
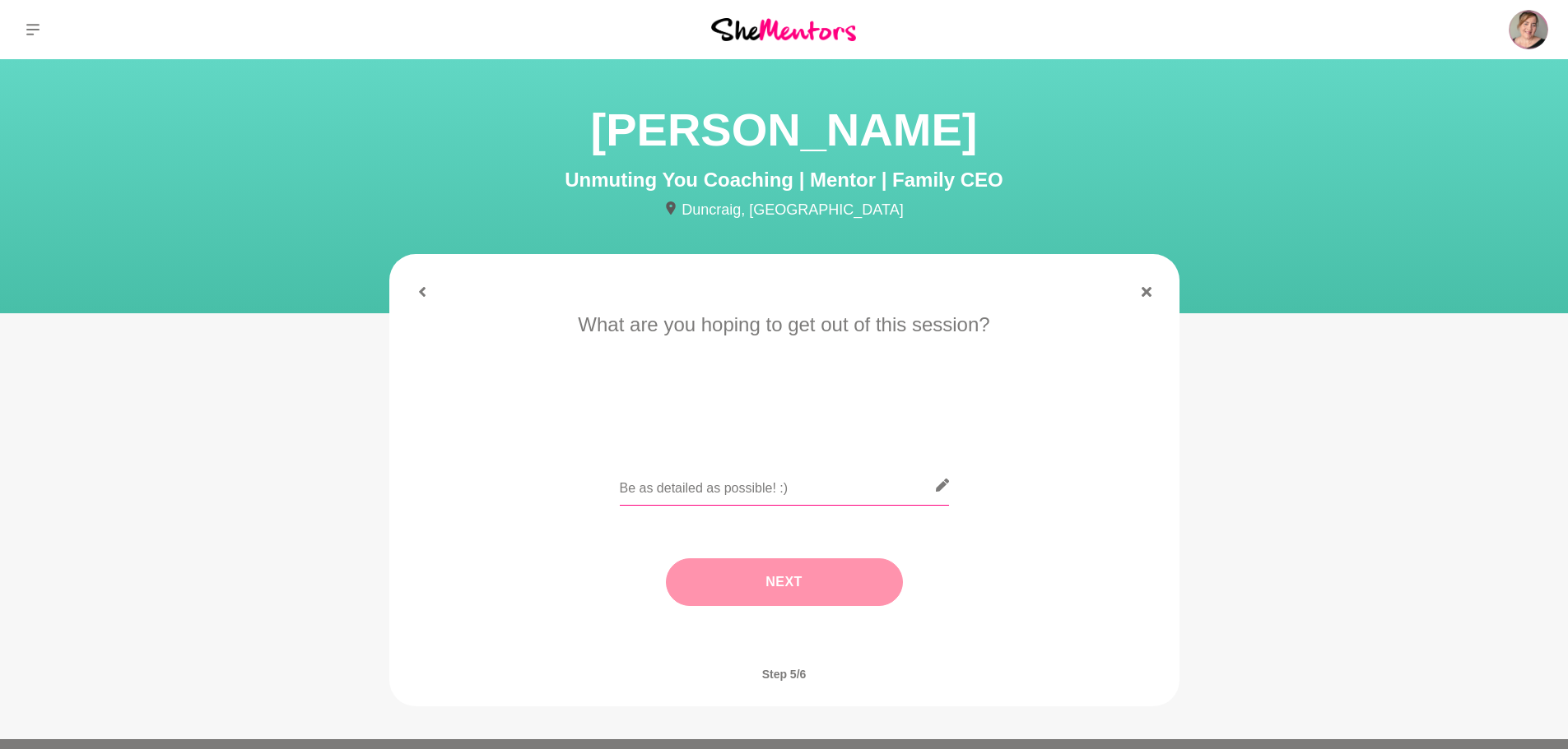
click at [841, 497] on input "text" at bounding box center [784, 485] width 329 height 40
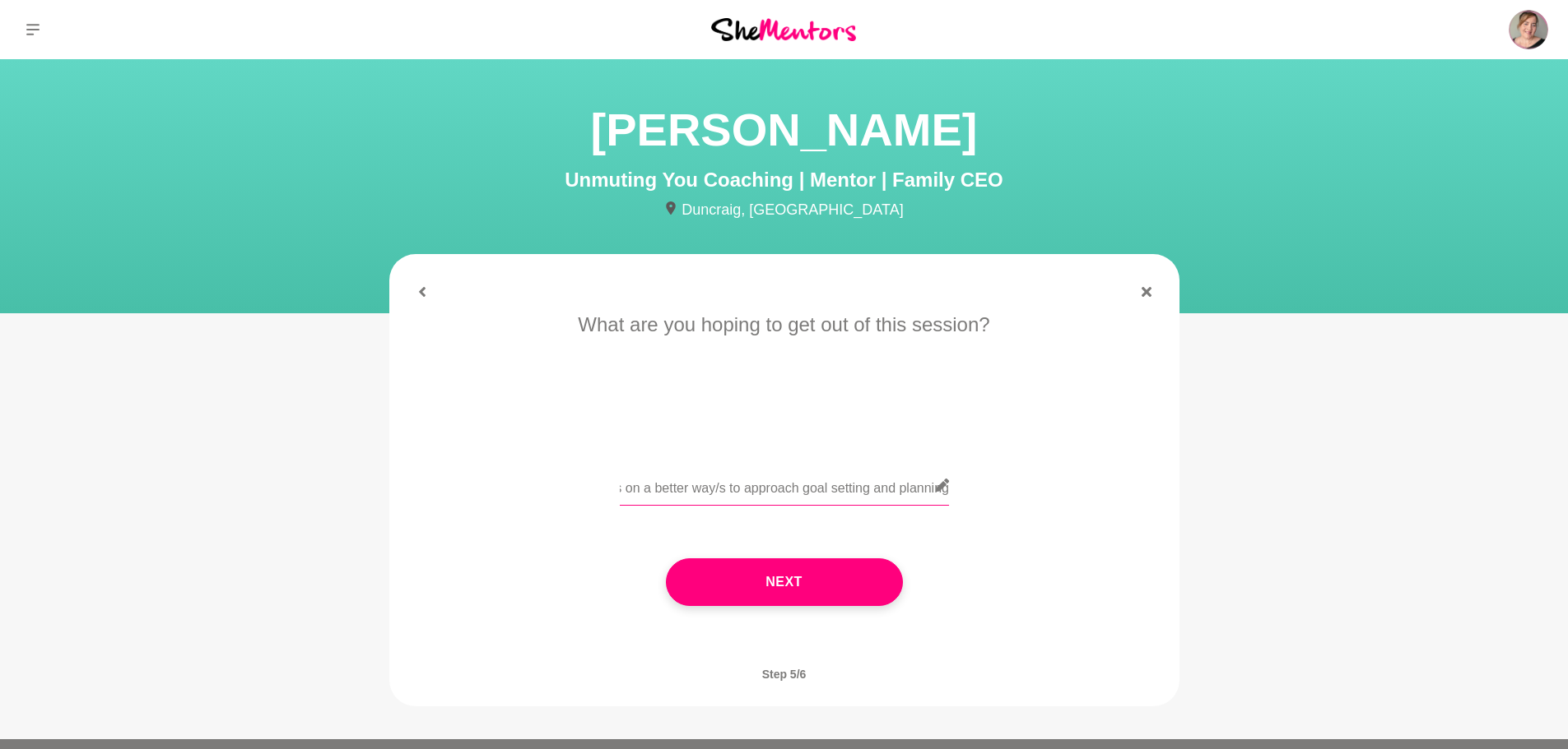
scroll to position [0, 135]
type input "Some clarity and ideas on a better way/s to approach goal setting and planning."
click at [853, 575] on button "Next" at bounding box center [785, 582] width 237 height 48
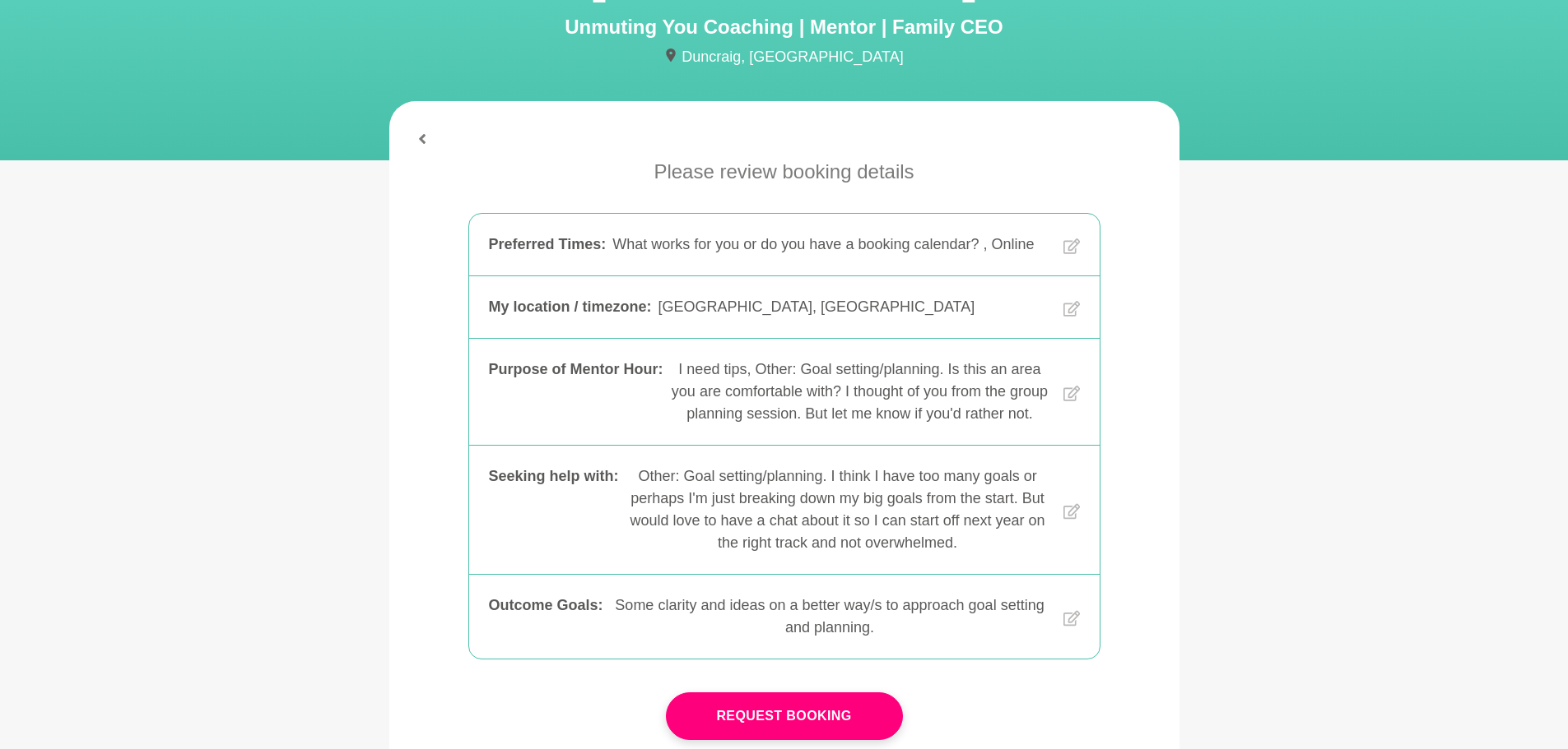
scroll to position [329, 0]
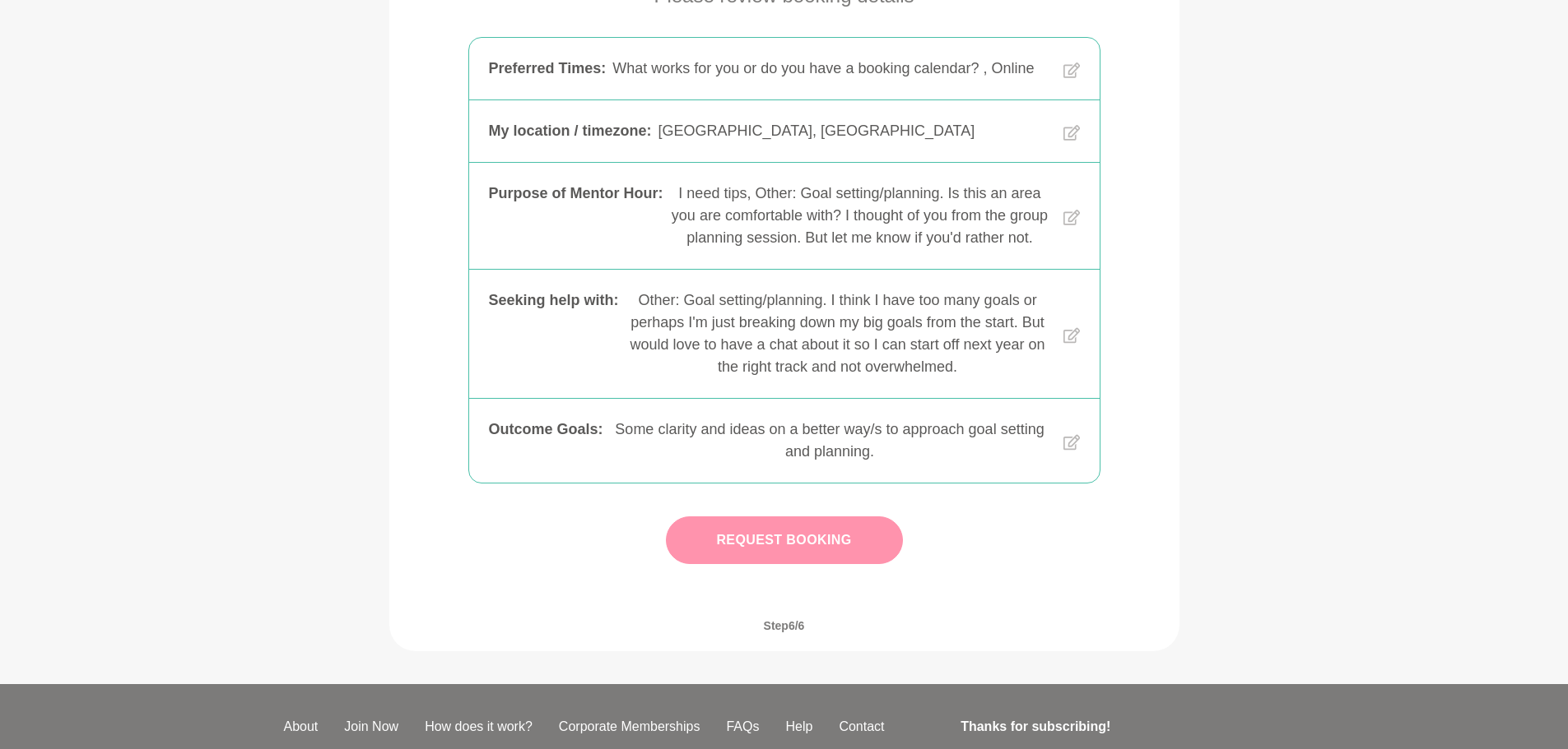
click at [858, 564] on button "Request Booking" at bounding box center [785, 540] width 237 height 48
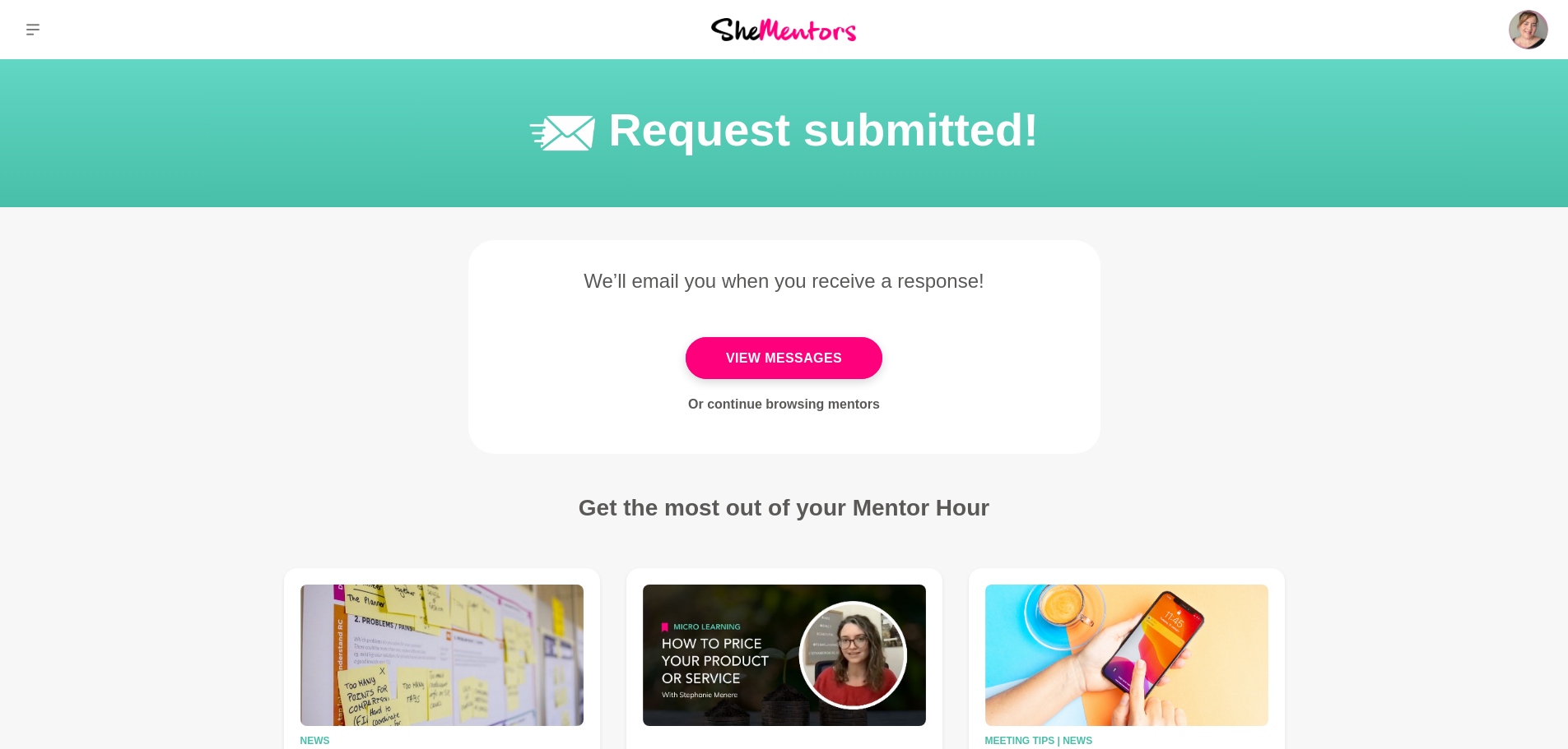
click at [846, 409] on link "Or continue browsing mentors" at bounding box center [784, 404] width 192 height 14
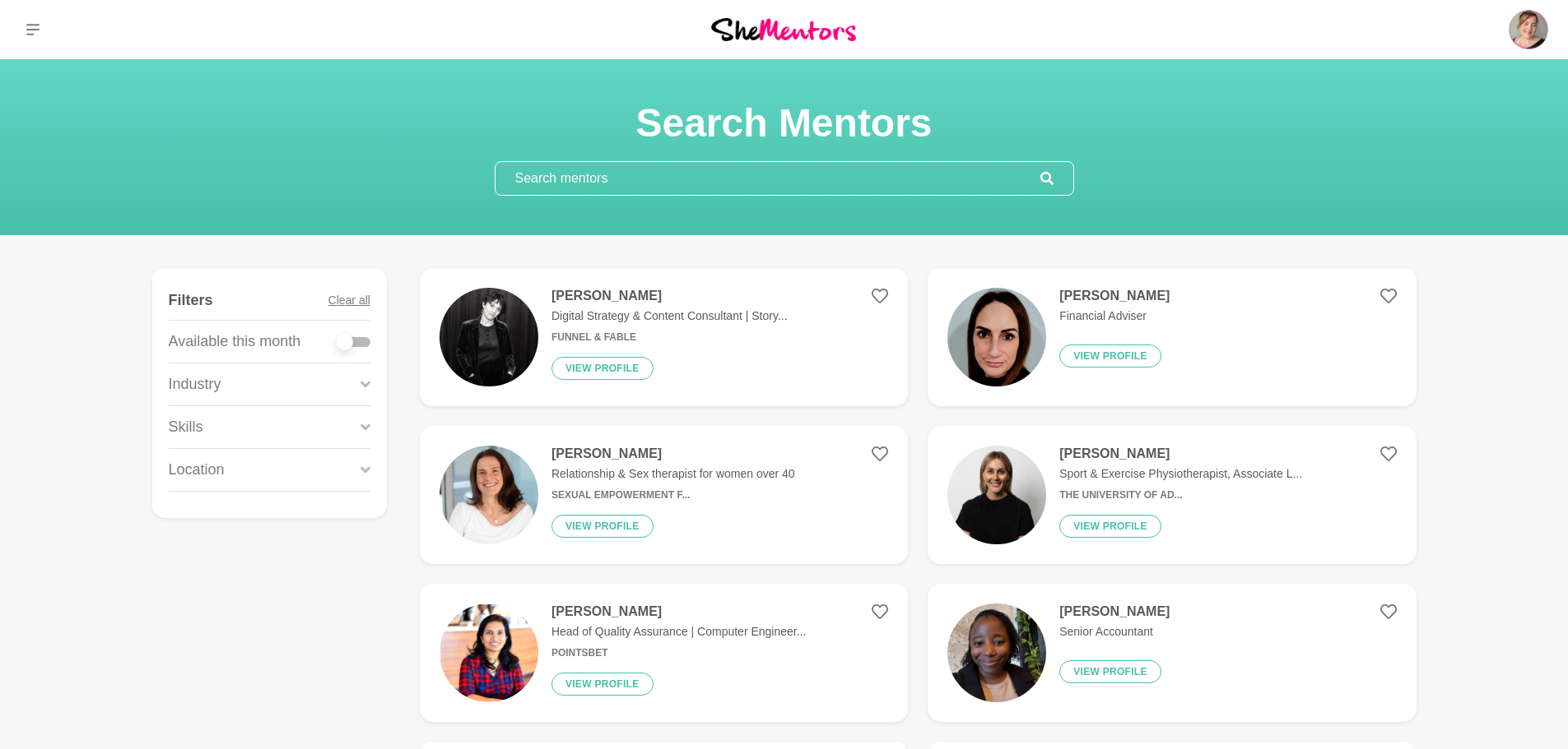
click at [295, 426] on div "Skills" at bounding box center [270, 427] width 202 height 42
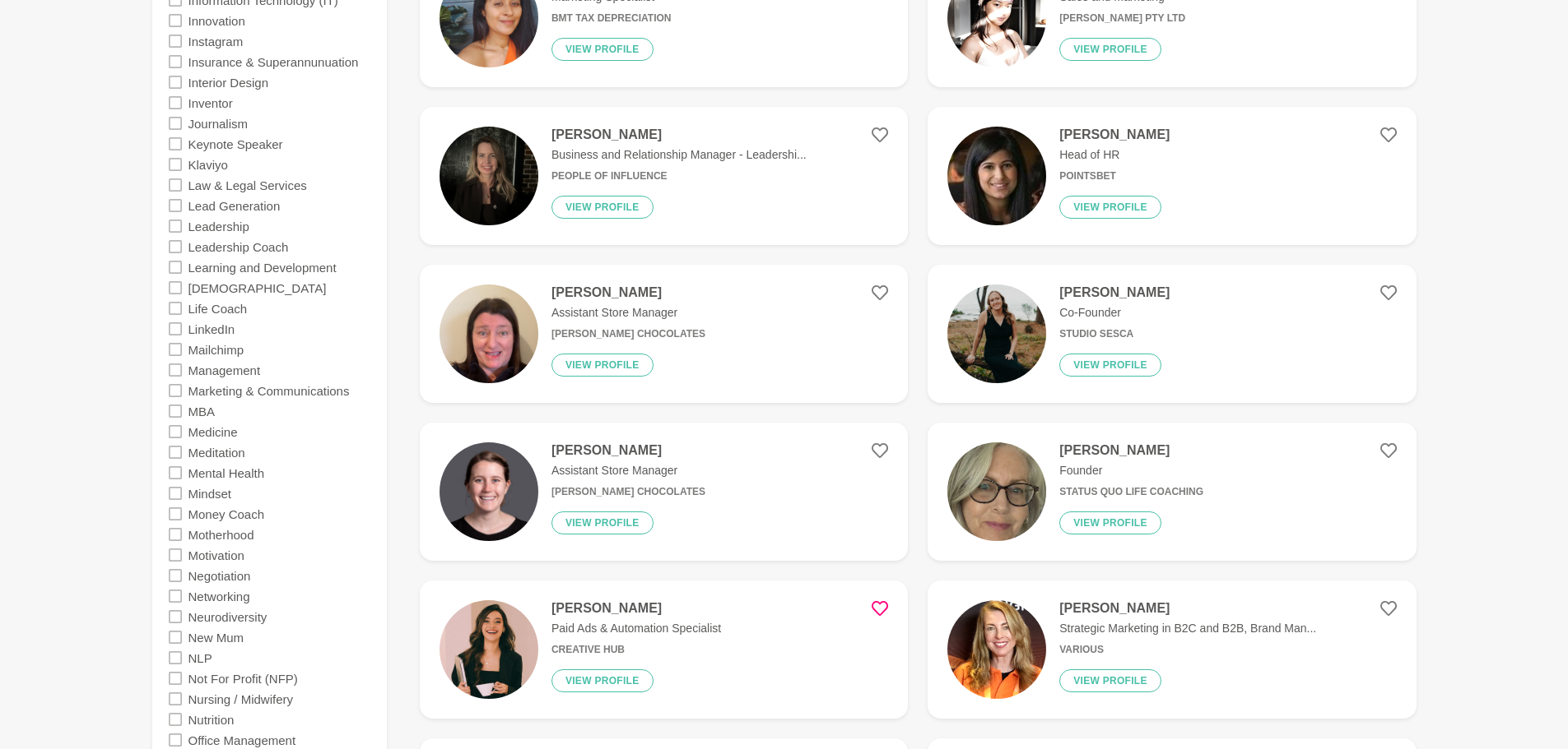
scroll to position [2139, 0]
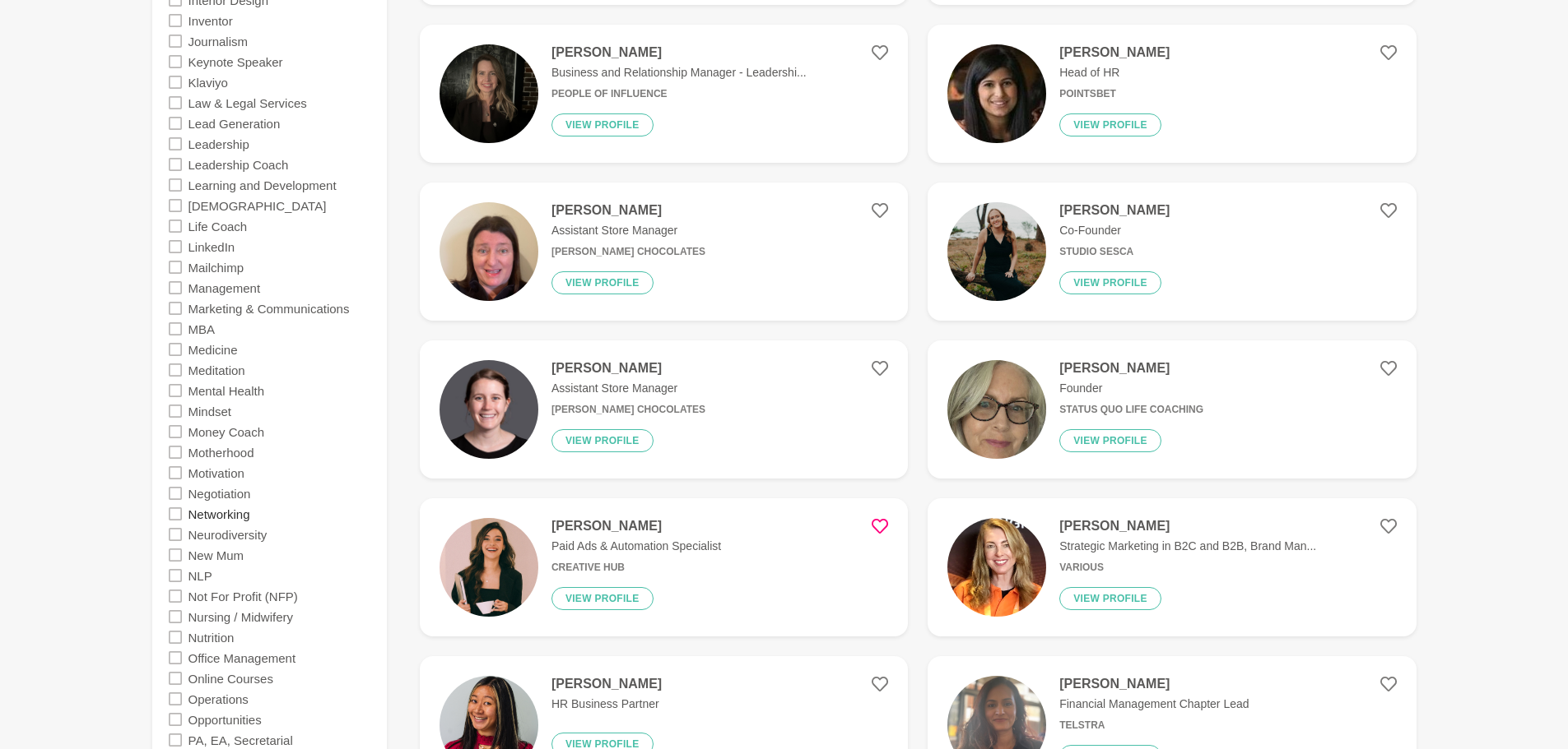
click at [234, 508] on label "Networking" at bounding box center [219, 514] width 62 height 21
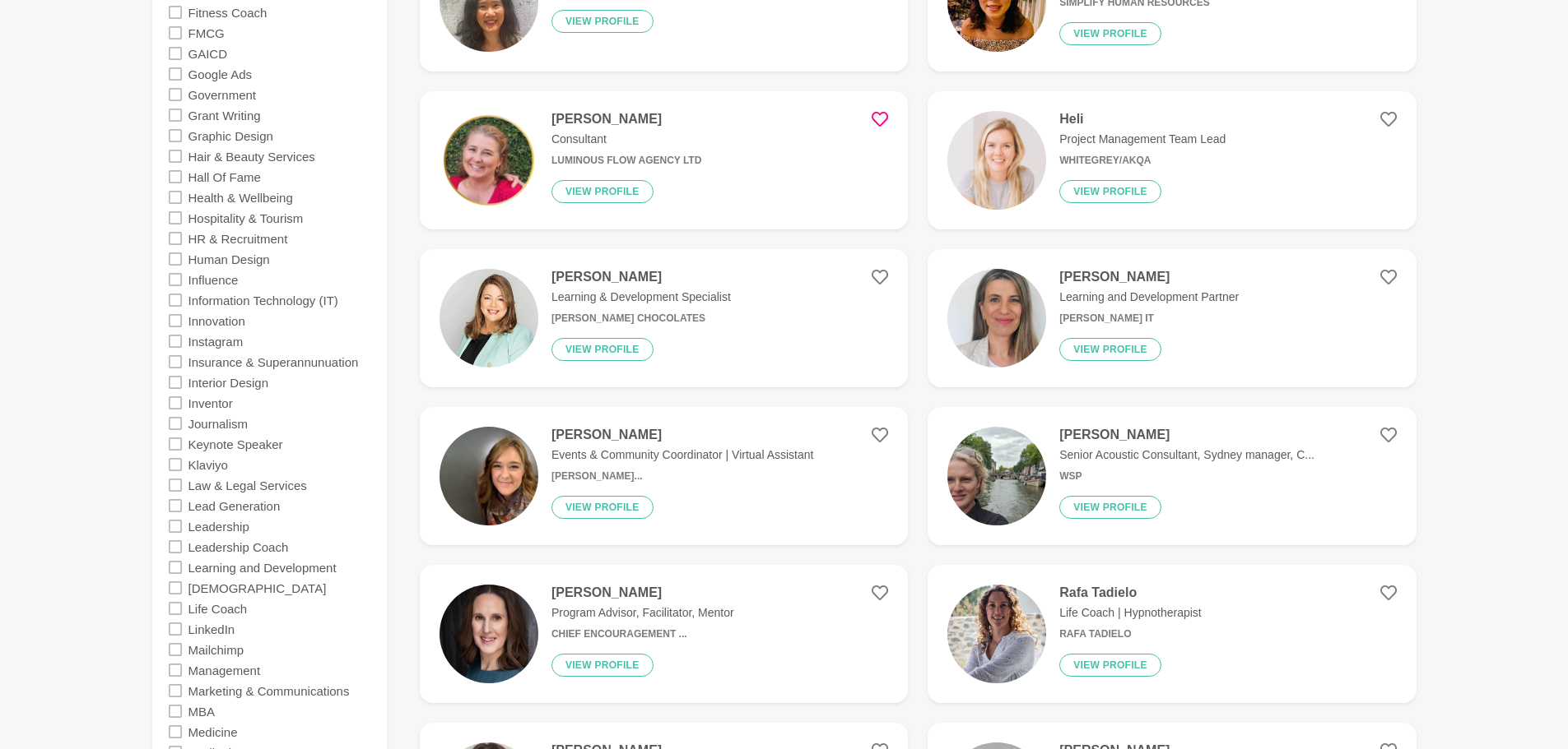
scroll to position [1727, 0]
